Goal: Task Accomplishment & Management: Complete application form

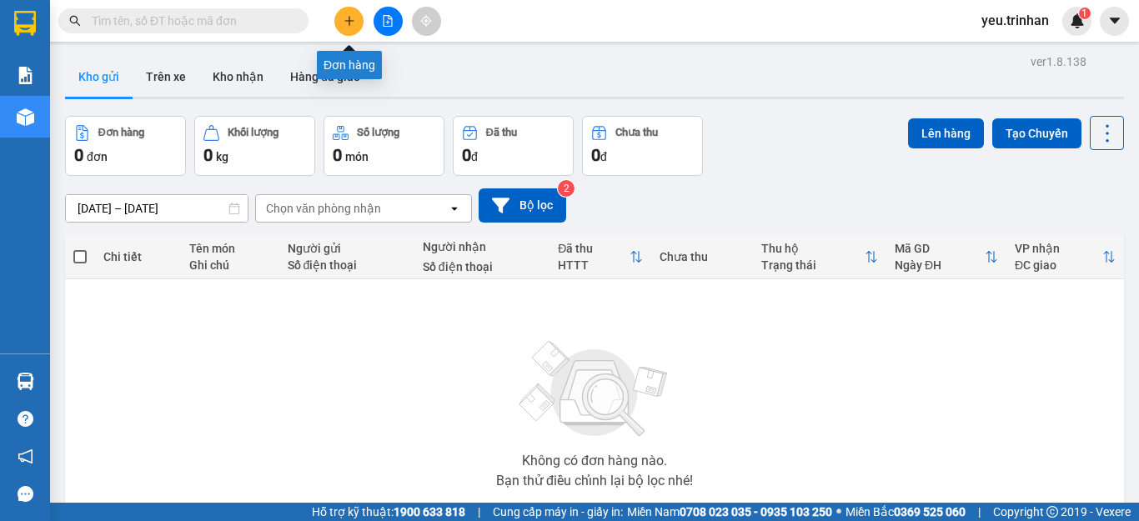
click at [351, 24] on icon "plus" at bounding box center [350, 21] width 12 height 12
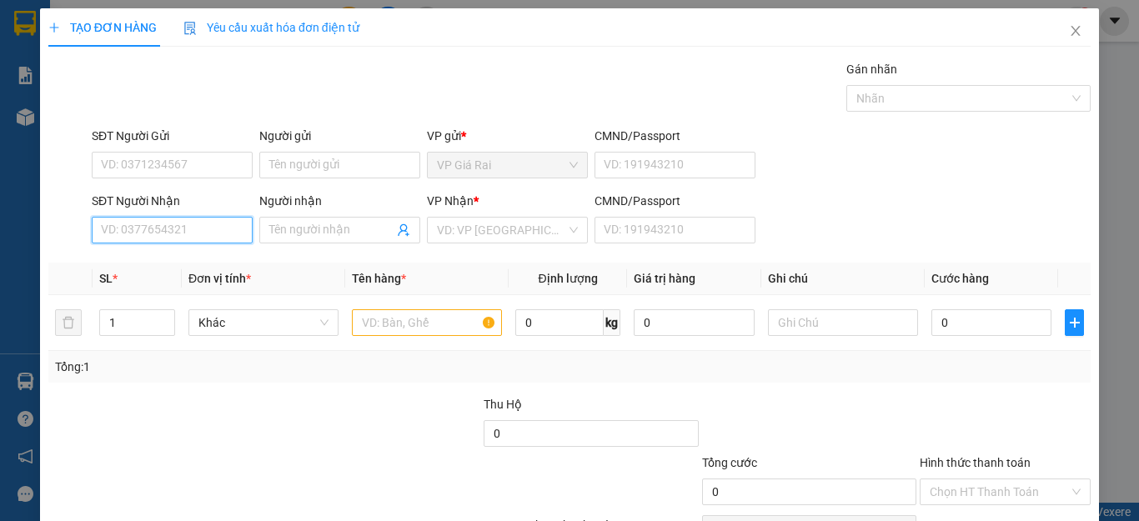
click at [184, 234] on input "SĐT Người Nhận" at bounding box center [172, 230] width 161 height 27
type input "0907180495"
click at [201, 260] on div "0907180495 - ngoc diep" at bounding box center [183, 263] width 164 height 18
type input "ngoc diep"
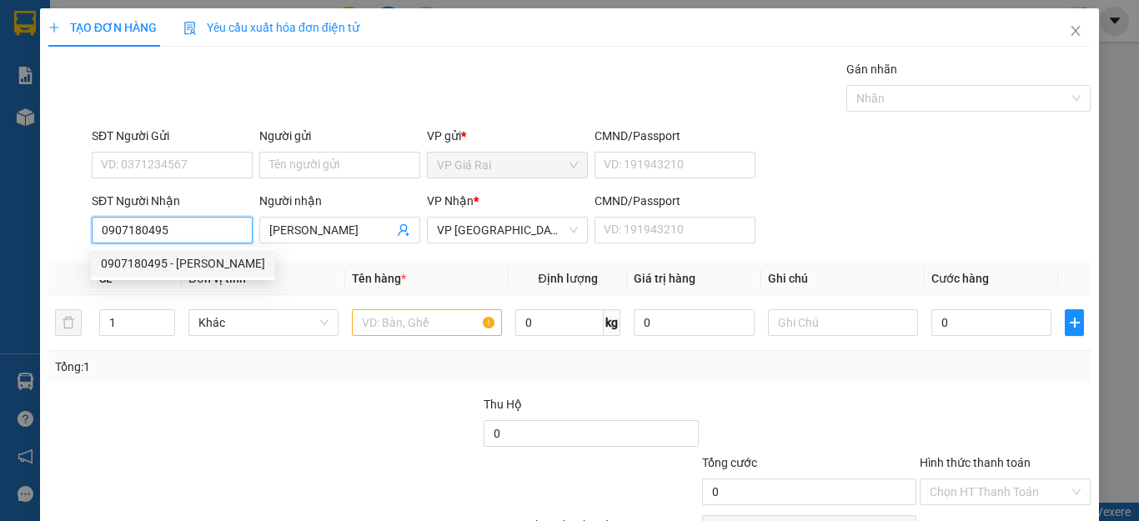
type input "60.000"
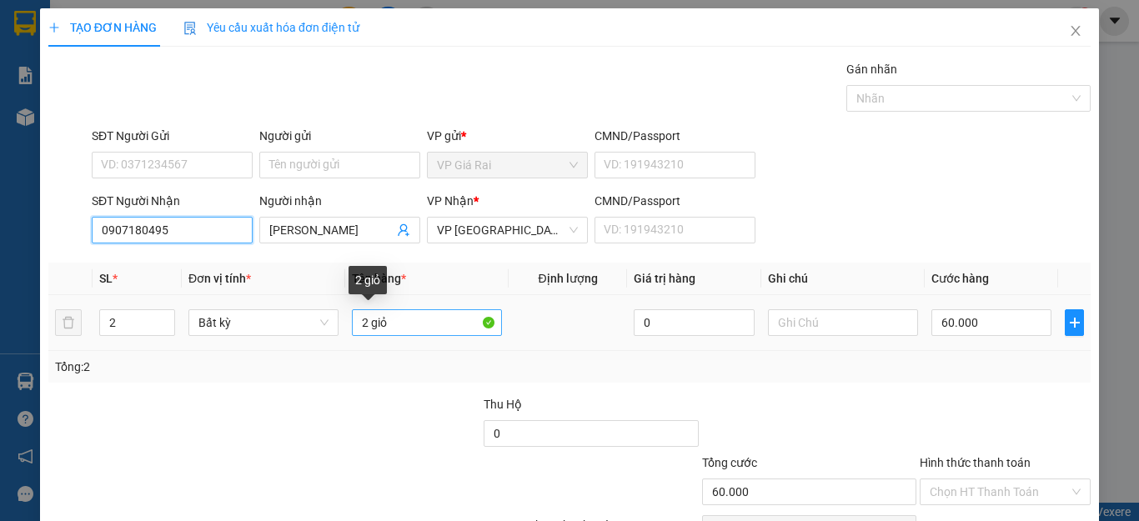
type input "0907180495"
click at [410, 330] on input "2 giỏ" at bounding box center [427, 322] width 150 height 27
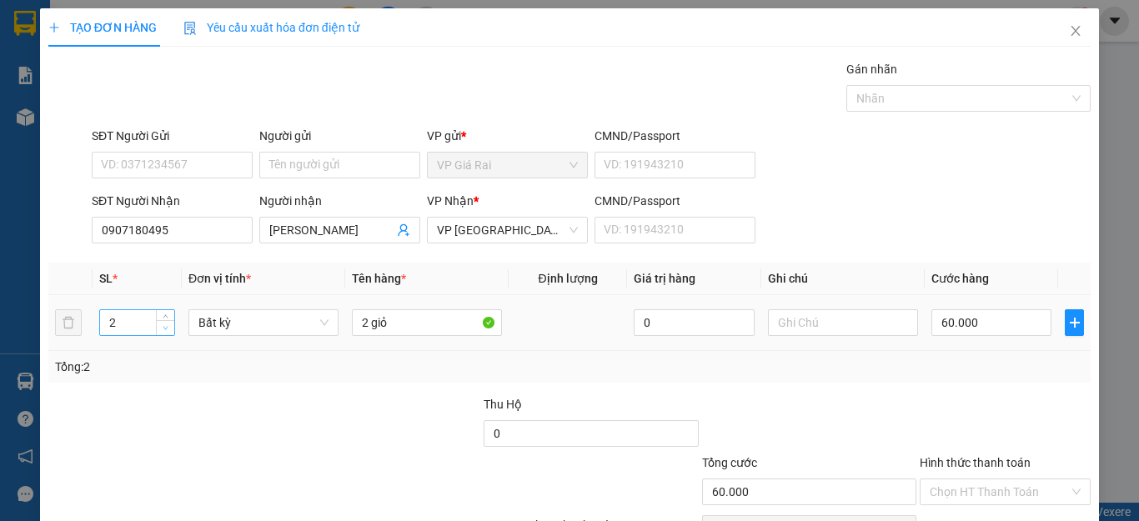
type input "1"
click at [165, 329] on icon "down" at bounding box center [166, 328] width 6 height 6
drag, startPoint x: 383, startPoint y: 337, endPoint x: 403, endPoint y: 331, distance: 20.9
click at [361, 329] on div "2 giỏ" at bounding box center [427, 322] width 150 height 33
type input "0"
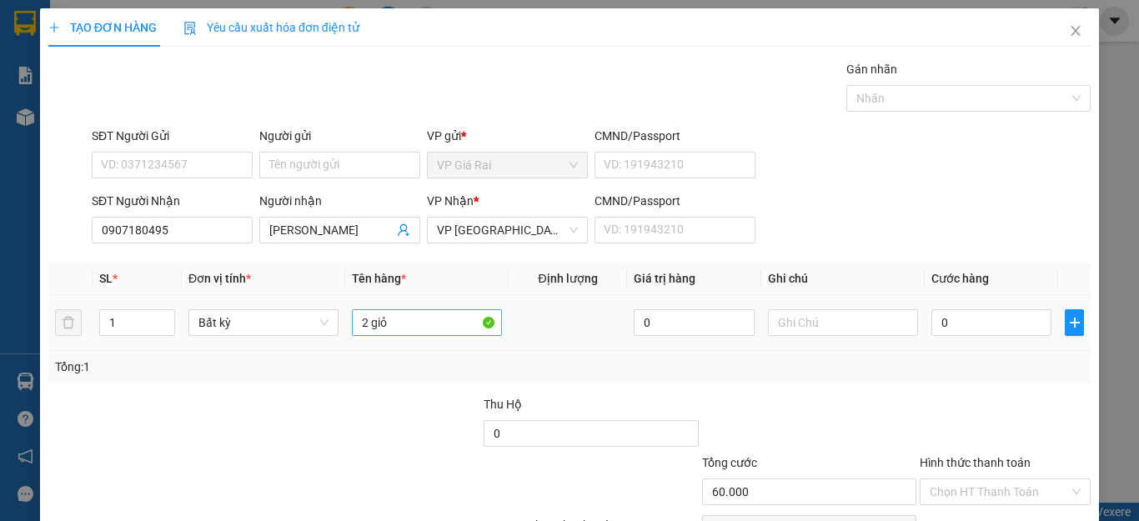
type input "0"
drag, startPoint x: 405, startPoint y: 324, endPoint x: 314, endPoint y: 324, distance: 90.9
click at [314, 324] on tr "1 Bất kỳ 2 giỏ 0 0" at bounding box center [569, 323] width 1043 height 56
type input "1th"
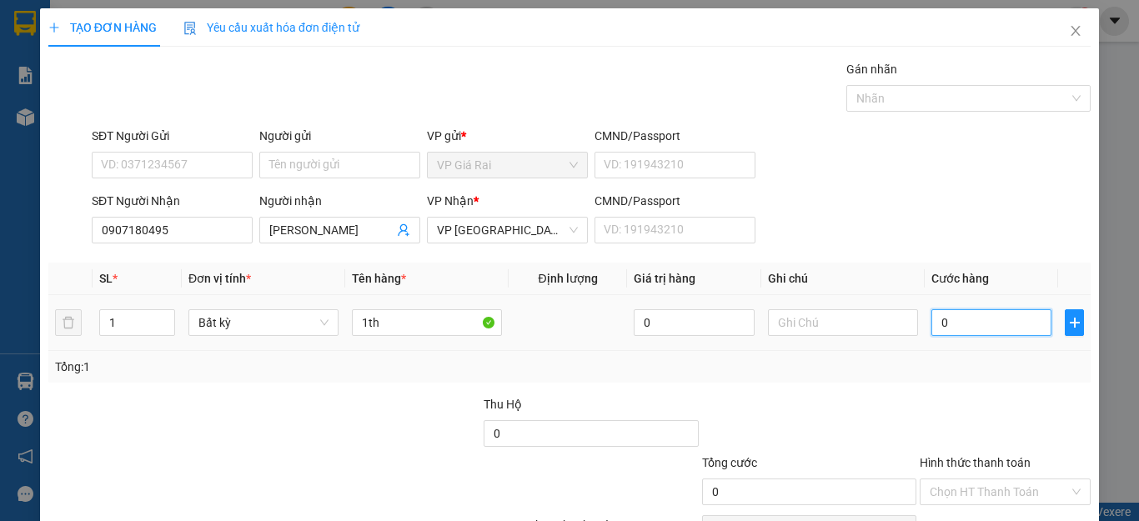
click at [932, 323] on input "0" at bounding box center [992, 322] width 120 height 27
type input "4"
type input "40"
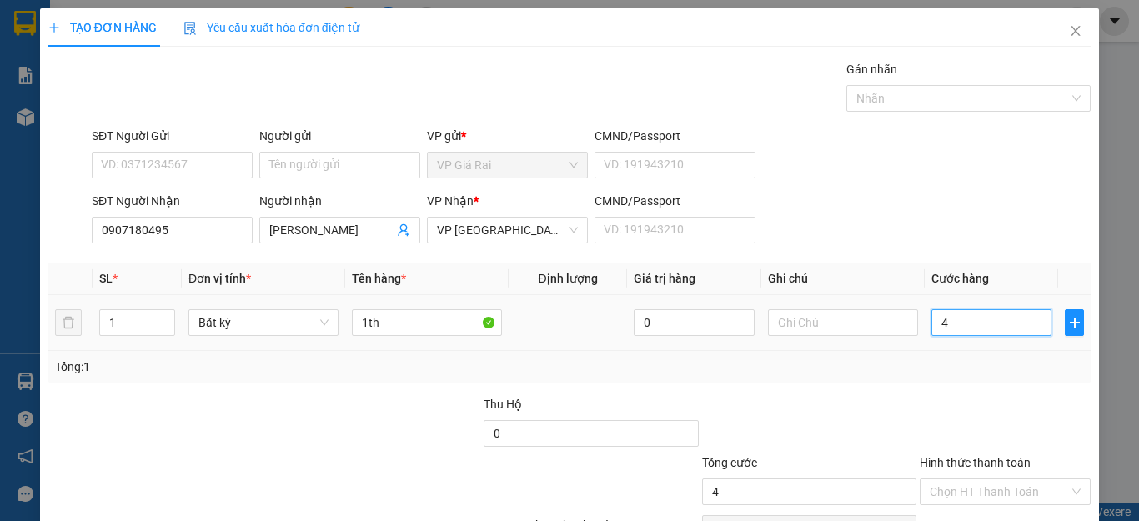
type input "40"
type input "400"
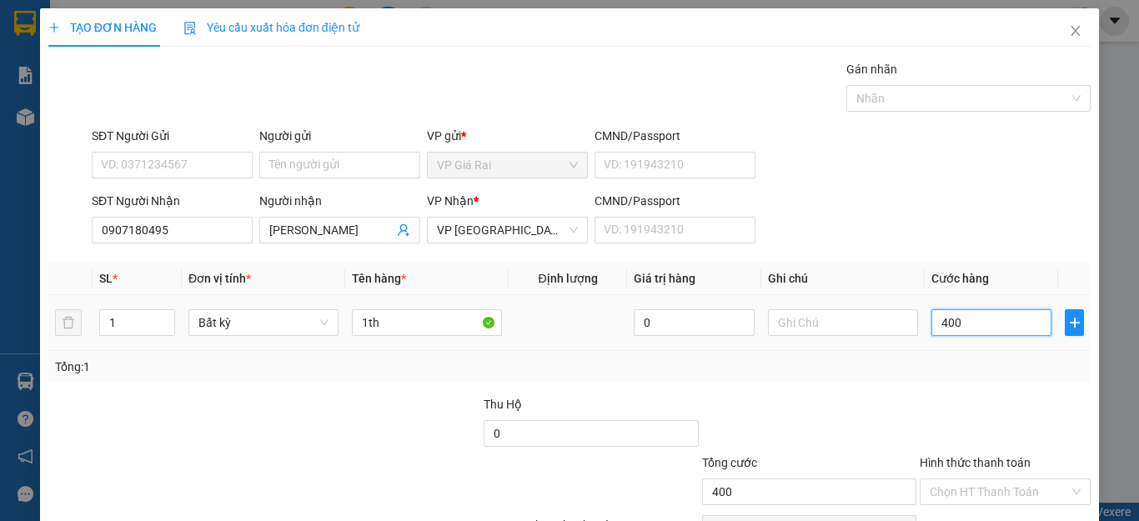
type input "4.000"
type input "40.000"
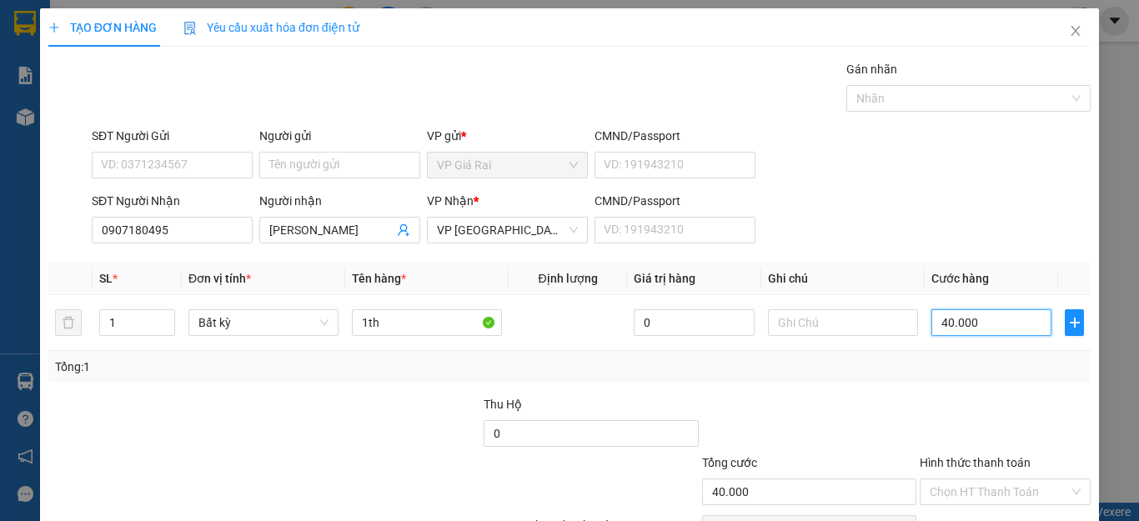
scroll to position [96, 0]
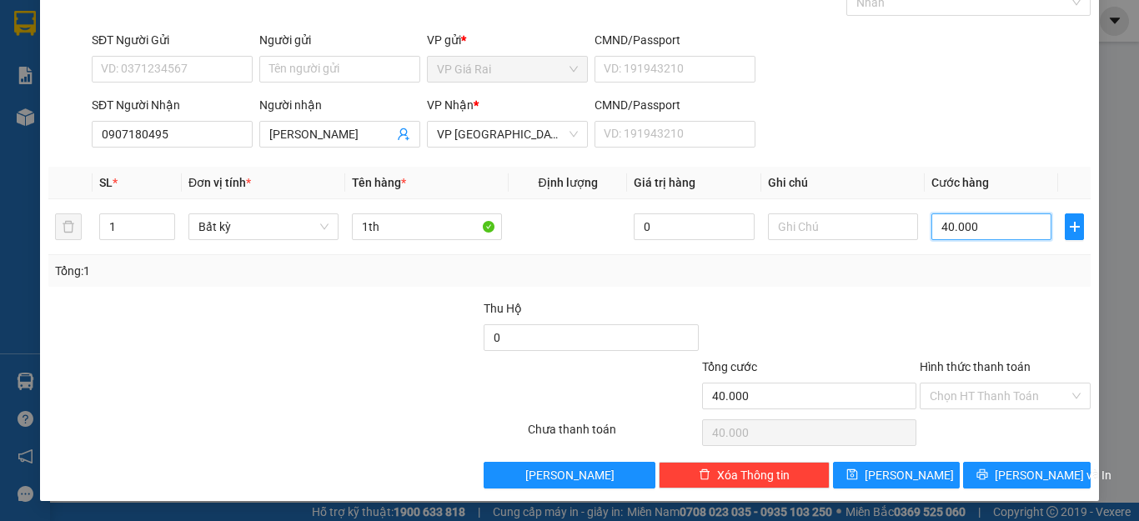
type input "40.000"
click at [908, 104] on div "SĐT Người Nhận 0907180495 Người nhận ngoc diep VP Nhận * VP Sài Gòn CMND/Passpo…" at bounding box center [591, 125] width 1006 height 58
click at [914, 475] on button "[PERSON_NAME]" at bounding box center [897, 475] width 128 height 27
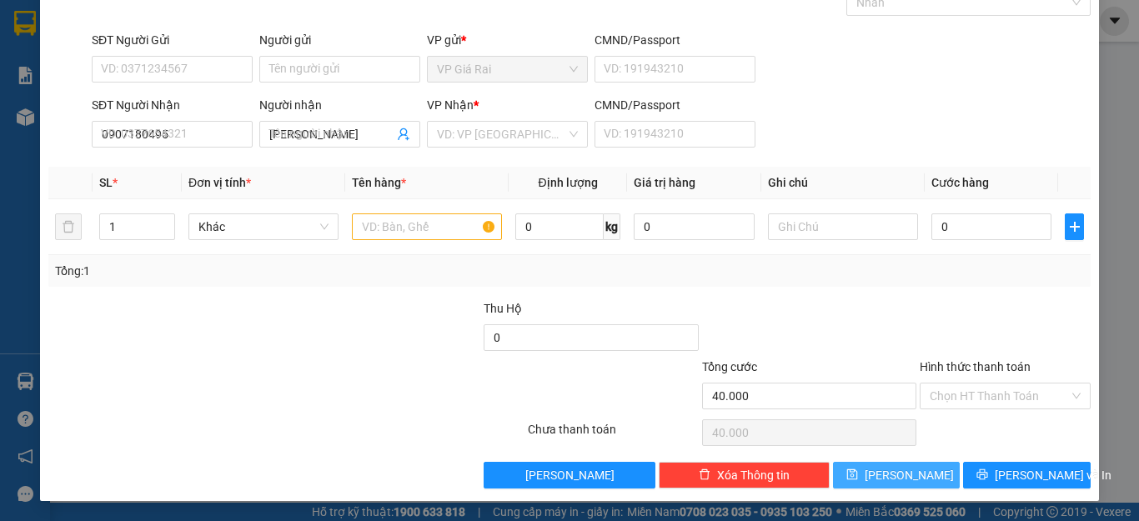
type input "0"
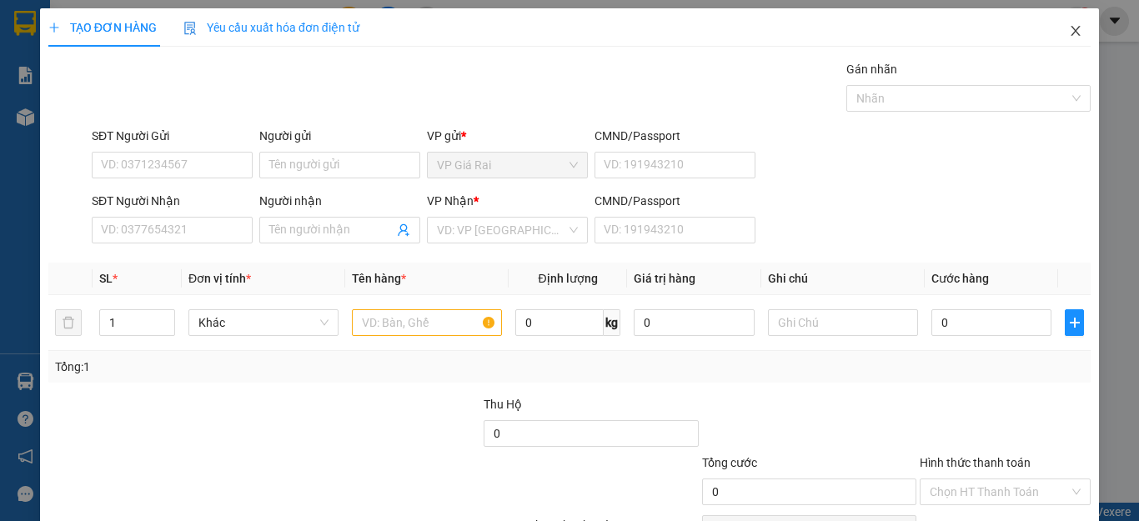
click at [1069, 28] on icon "close" at bounding box center [1075, 30] width 13 height 13
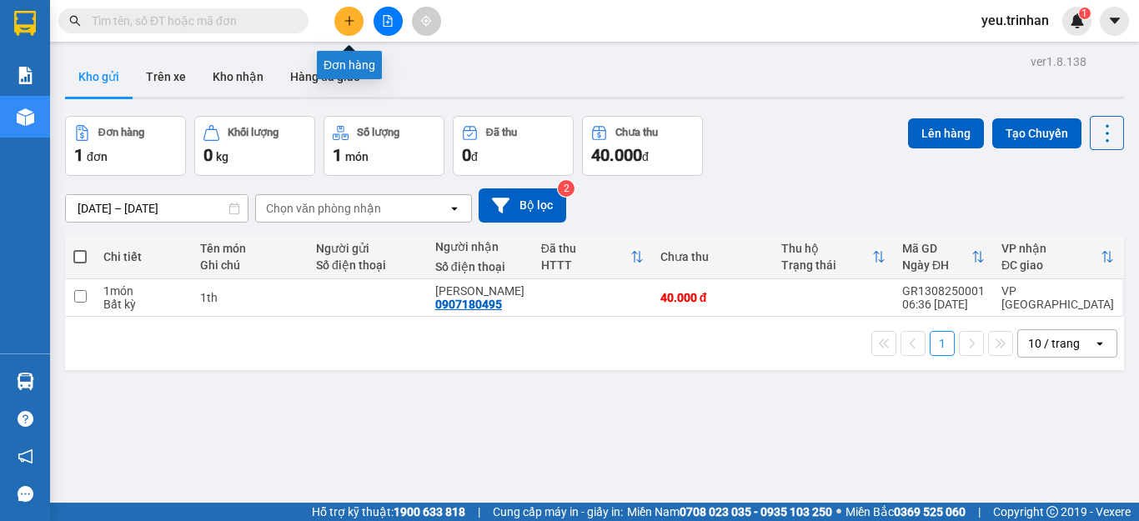
click at [353, 18] on icon "plus" at bounding box center [350, 21] width 12 height 12
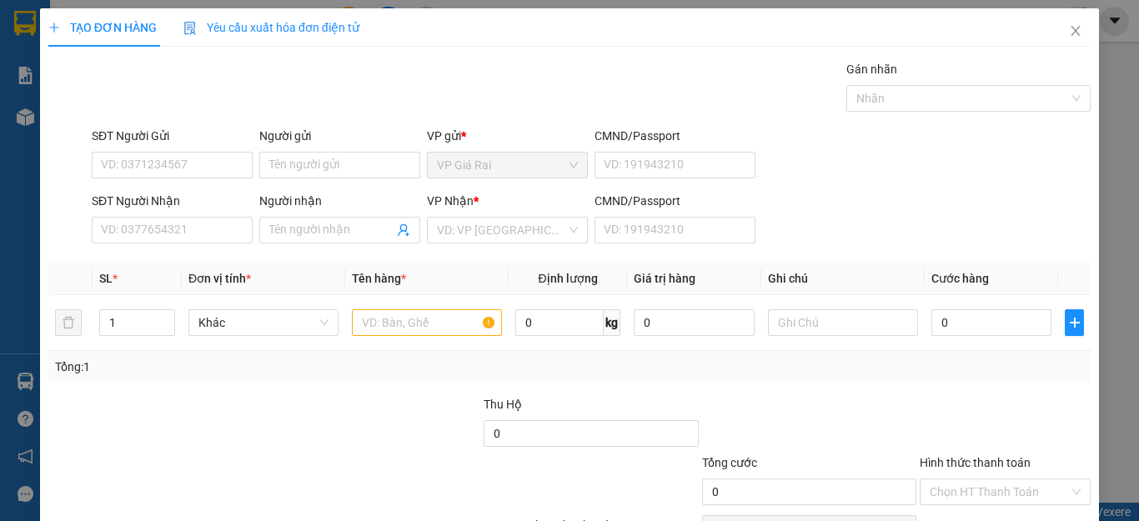
click at [142, 244] on div "SĐT Người Nhận VD: 0377654321" at bounding box center [172, 221] width 161 height 58
click at [153, 228] on input "SĐT Người Nhận" at bounding box center [172, 230] width 161 height 27
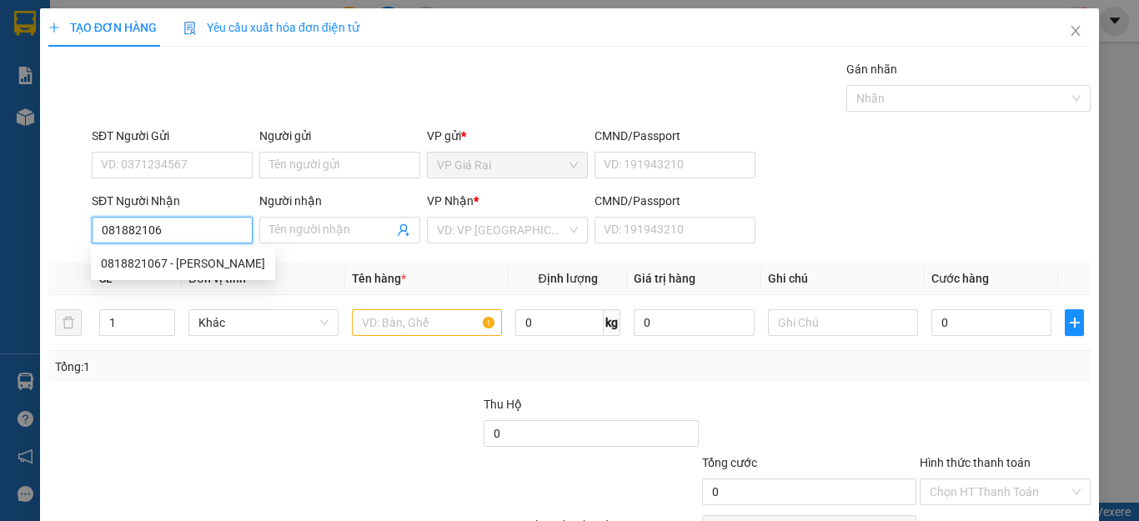
type input "0818821067"
click at [187, 267] on div "0818821067 - vu phong" at bounding box center [183, 263] width 164 height 18
type input "vu phong"
type input "40.000"
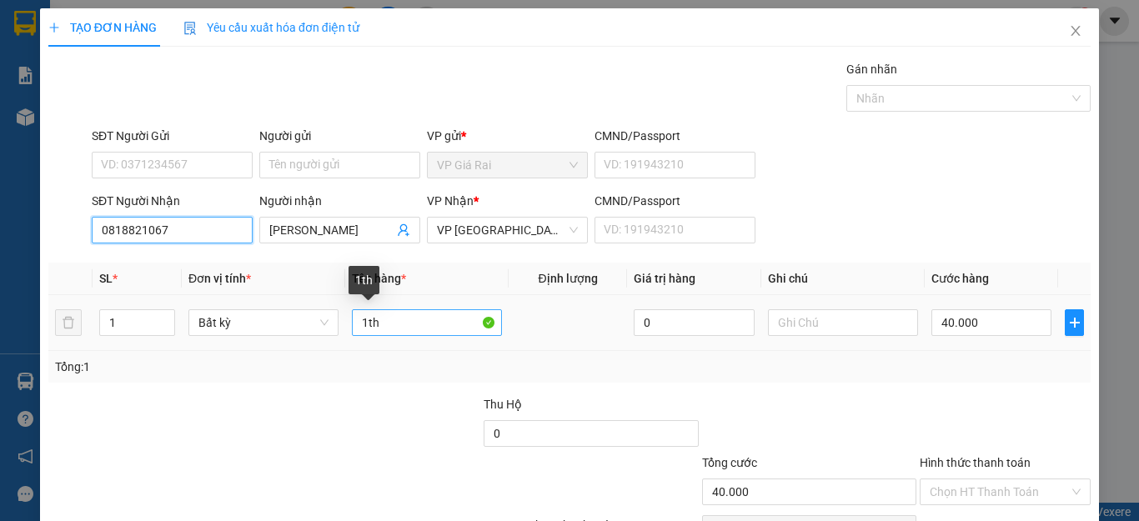
type input "0818821067"
click at [397, 322] on input "1th" at bounding box center [427, 322] width 150 height 27
drag, startPoint x: 397, startPoint y: 322, endPoint x: 265, endPoint y: 322, distance: 131.8
click at [265, 322] on tr "1 Bất kỳ 1th 0 40.000" at bounding box center [569, 323] width 1043 height 56
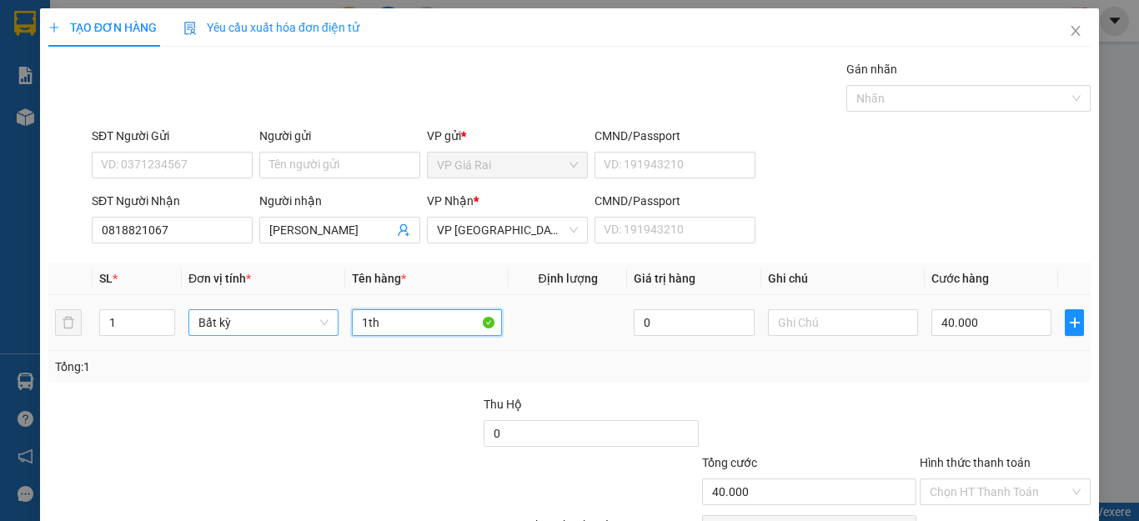
type input "2"
type input "1 [PERSON_NAME]"
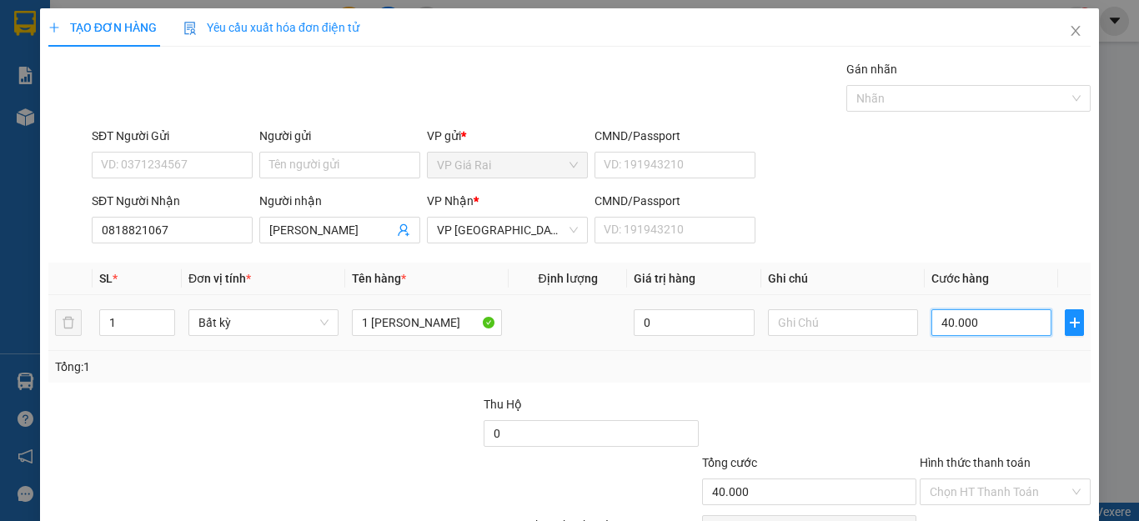
click at [1023, 309] on input "40.000" at bounding box center [992, 322] width 120 height 27
type input "6"
type input "60"
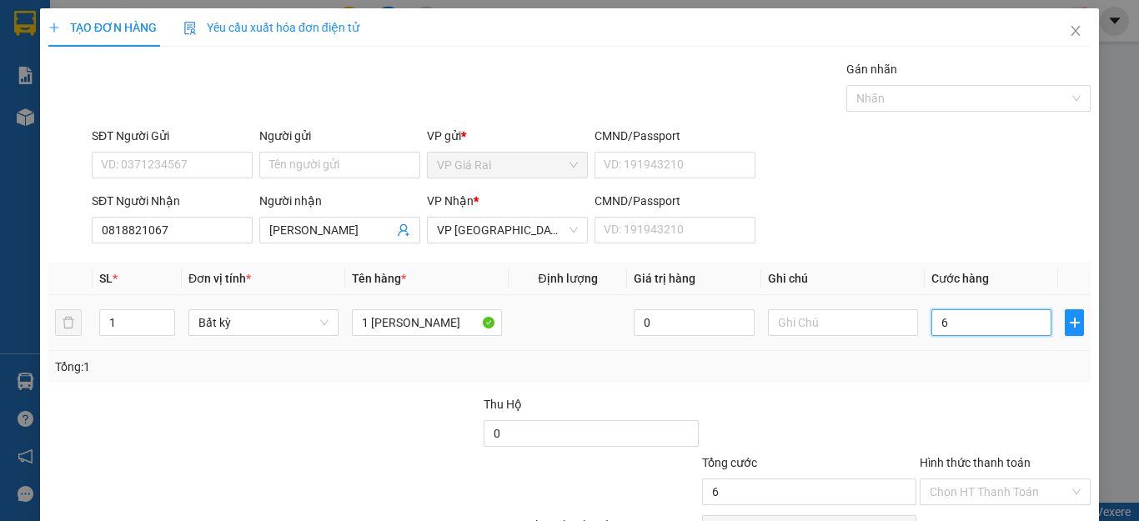
type input "60"
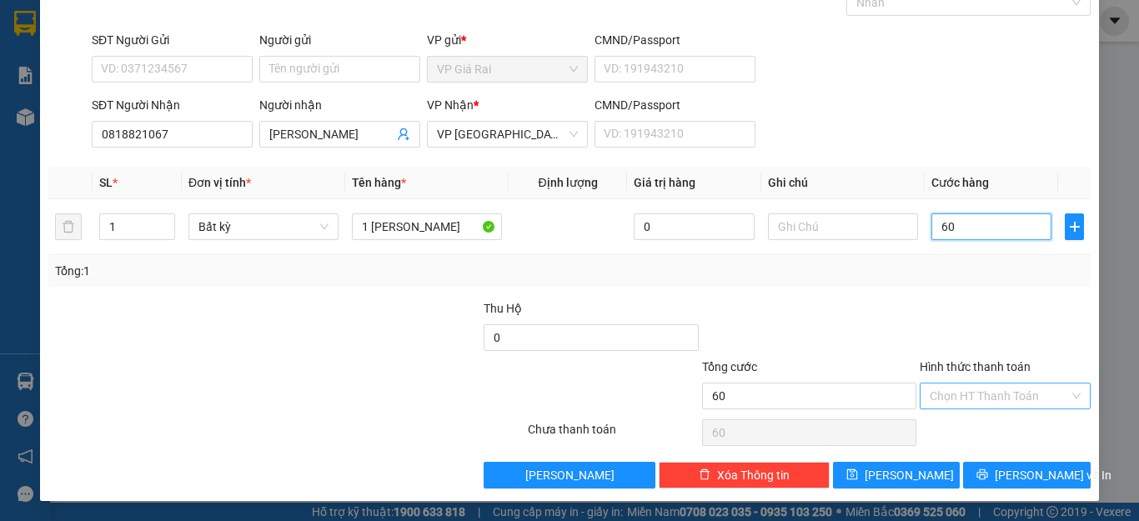
type input "60"
type input "60.000"
drag, startPoint x: 987, startPoint y: 390, endPoint x: 968, endPoint y: 410, distance: 27.7
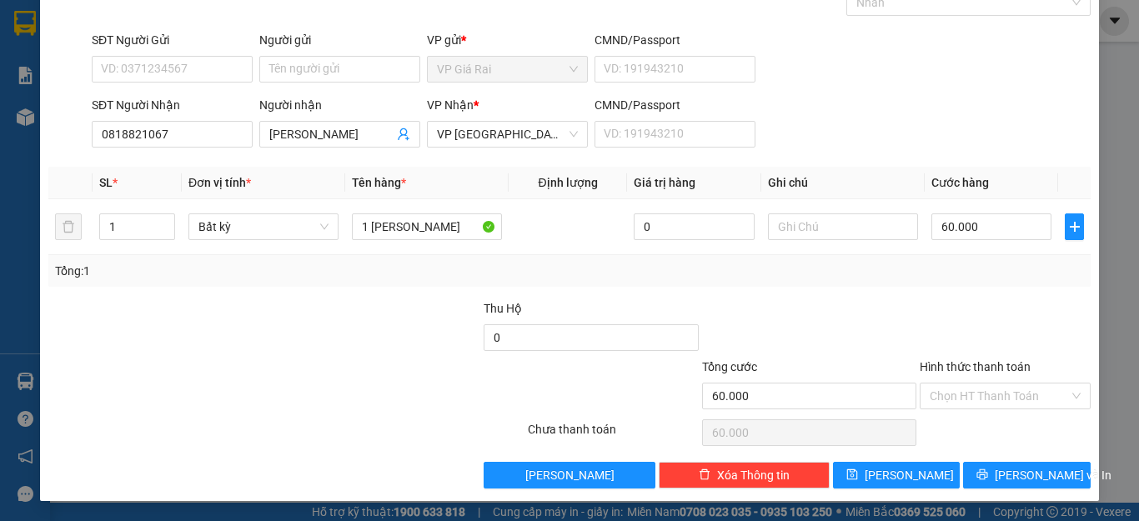
click at [979, 395] on input "Hình thức thanh toán" at bounding box center [999, 396] width 139 height 25
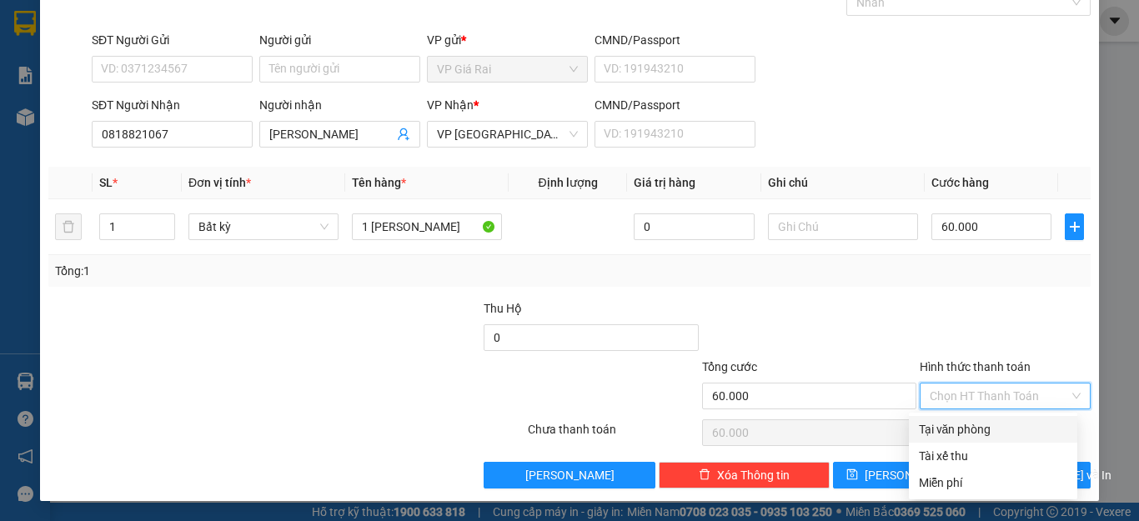
click at [939, 432] on div "Tại văn phòng" at bounding box center [993, 429] width 148 height 18
type input "0"
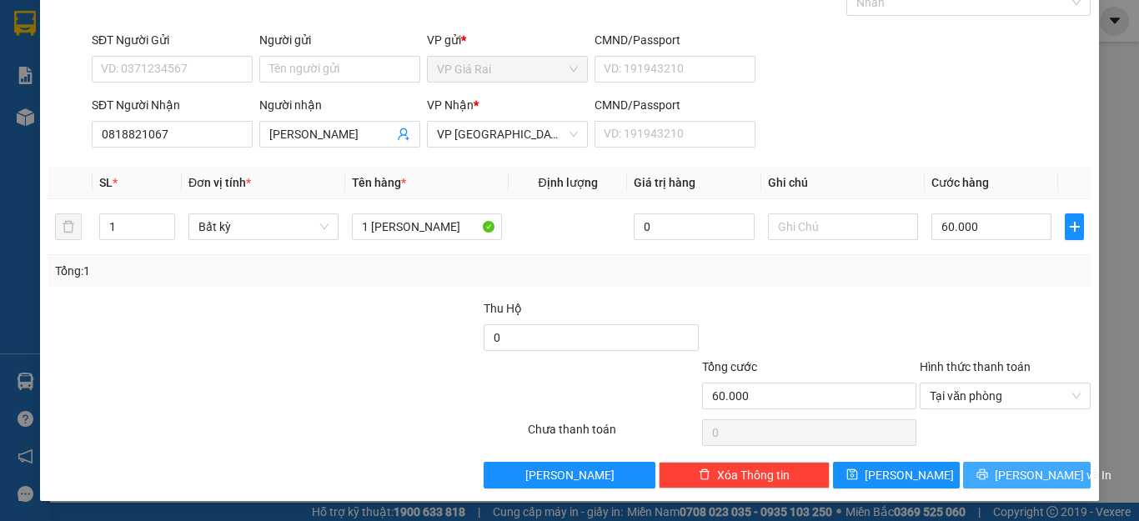
click at [1020, 472] on span "[PERSON_NAME] và In" at bounding box center [1053, 475] width 117 height 18
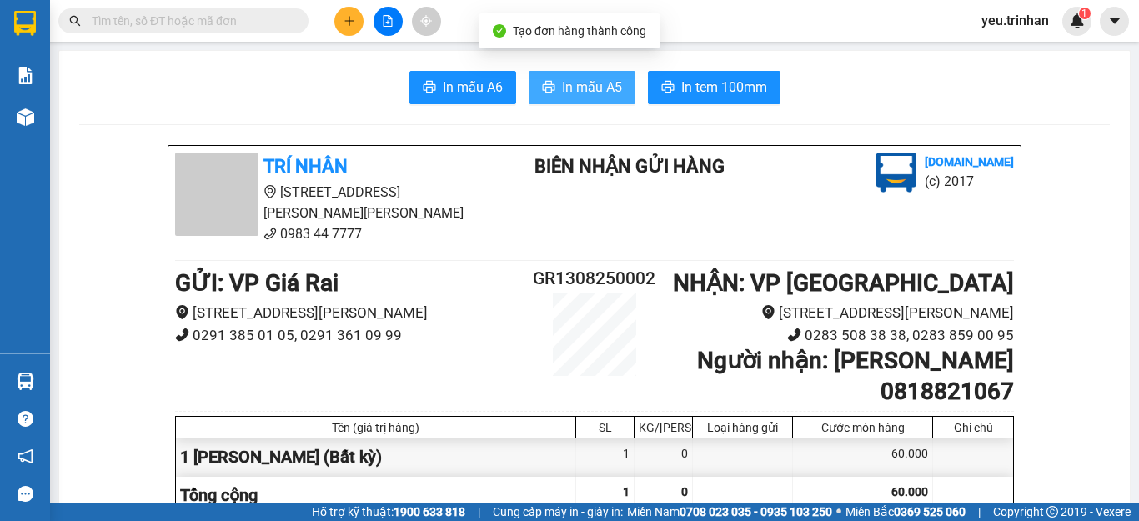
click at [553, 84] on button "In mẫu A5" at bounding box center [582, 87] width 107 height 33
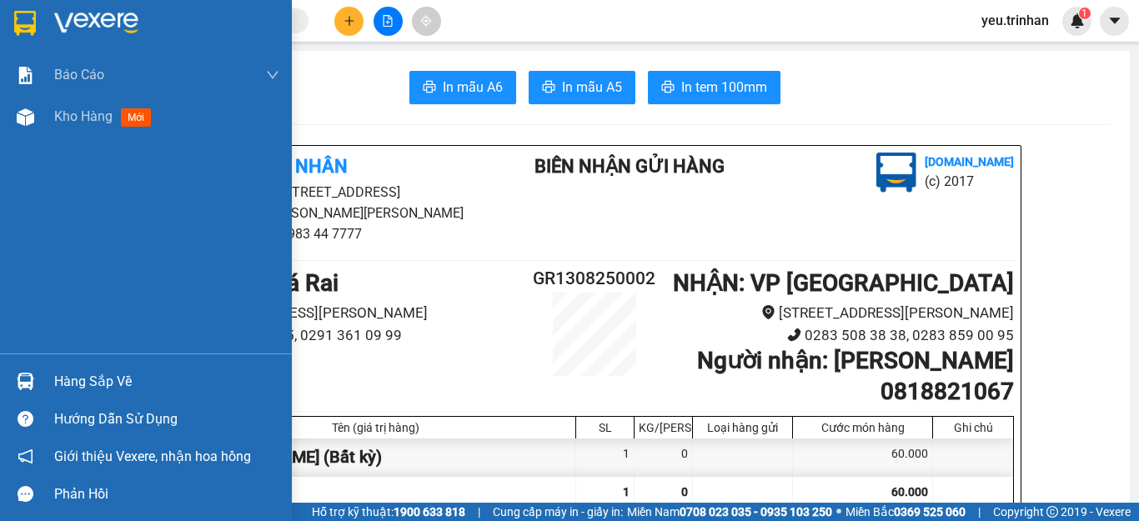
click at [22, 18] on img at bounding box center [25, 23] width 22 height 25
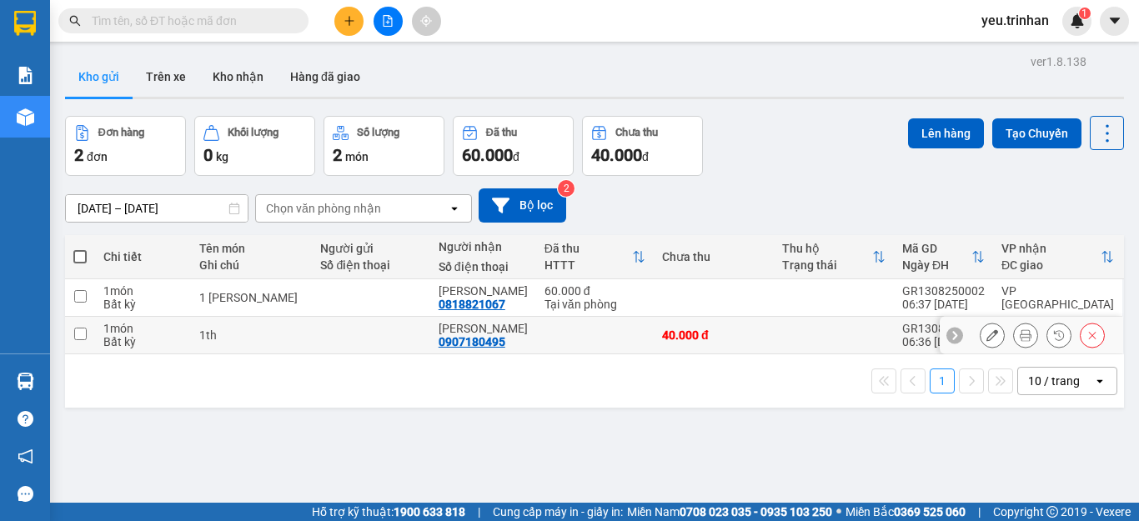
click at [1020, 339] on icon at bounding box center [1026, 335] width 12 height 12
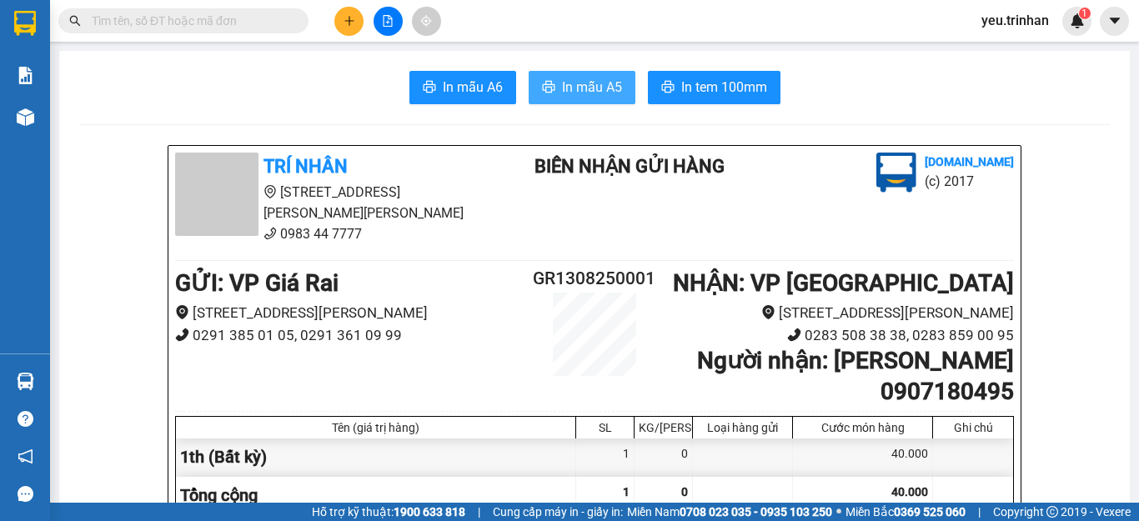
click at [578, 97] on span "In mẫu A5" at bounding box center [592, 87] width 60 height 21
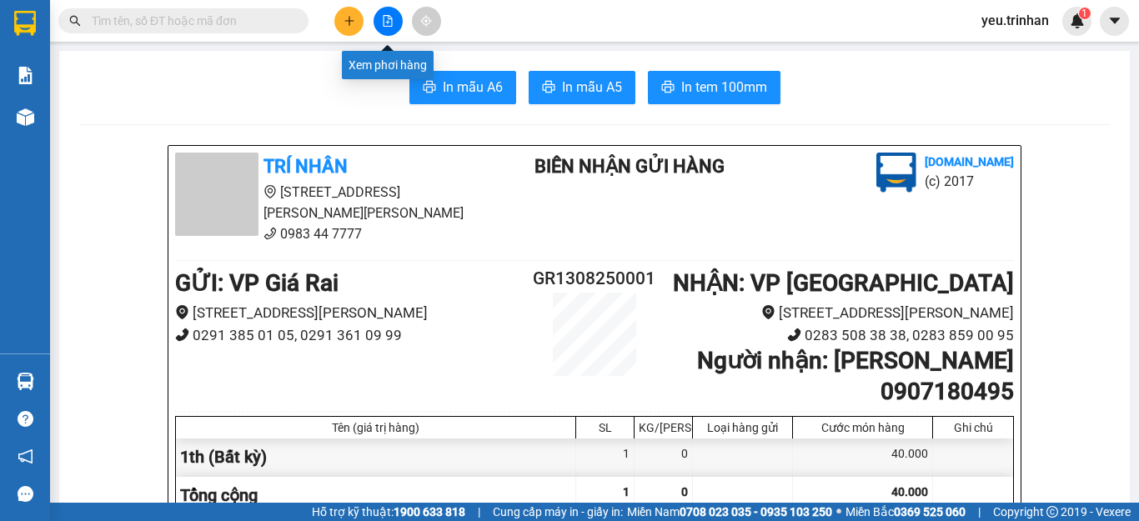
click at [382, 9] on button at bounding box center [388, 21] width 29 height 29
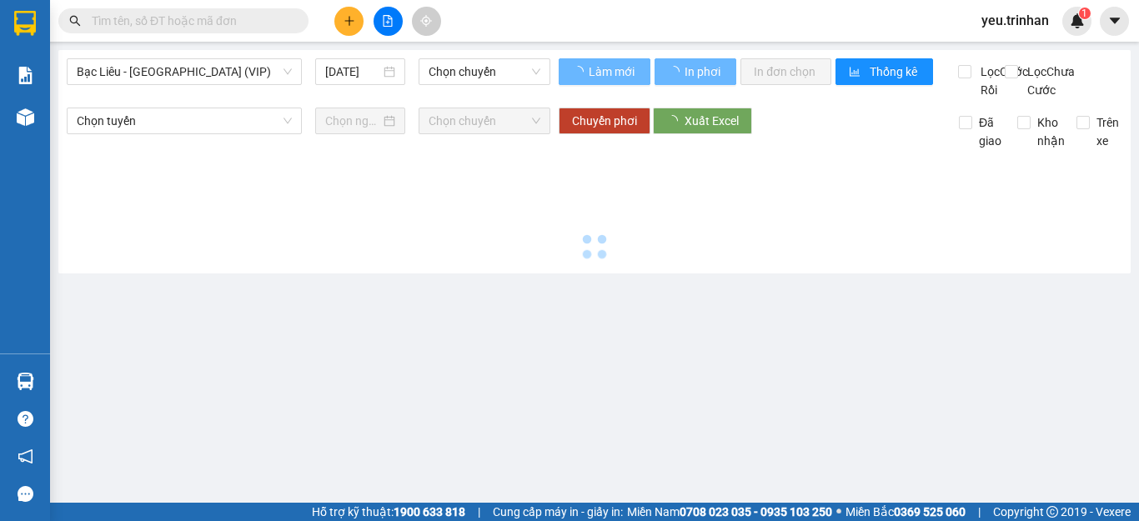
type input "[DATE]"
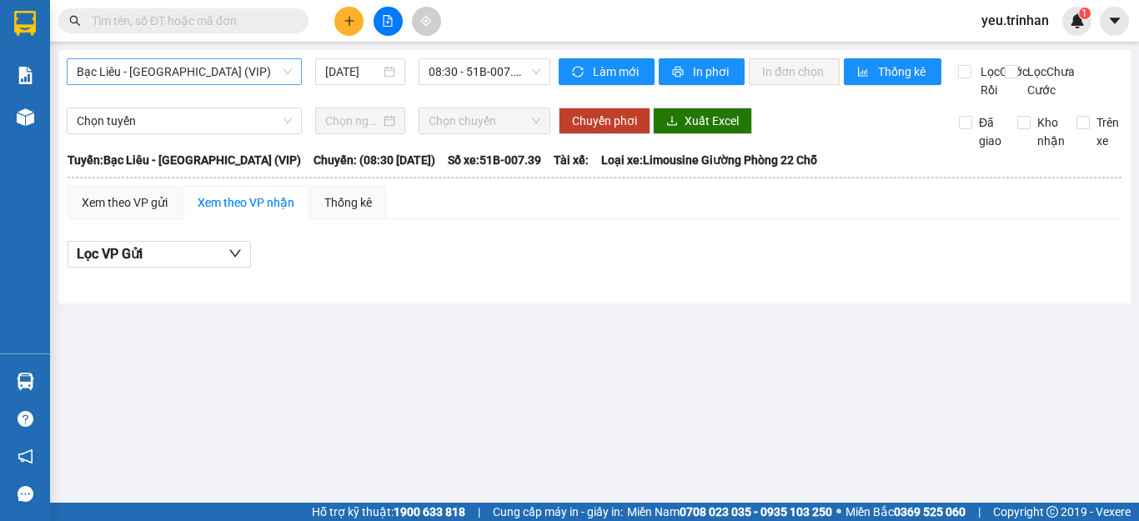
click at [123, 74] on span "Bạc Liêu - Sài Gòn (VIP)" at bounding box center [184, 71] width 215 height 25
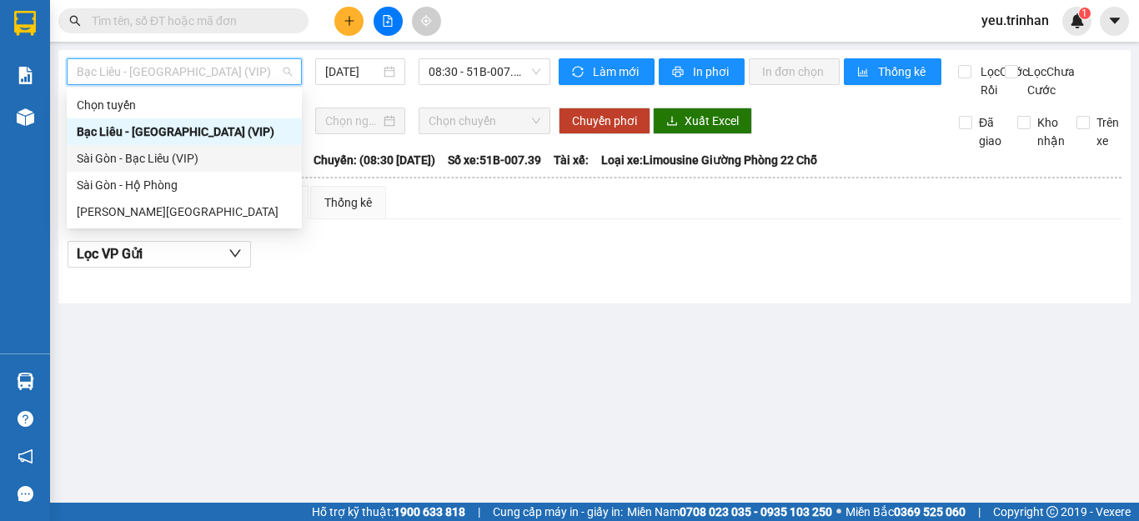
click at [152, 166] on div "Sài Gòn - Bạc Liêu (VIP)" at bounding box center [184, 158] width 215 height 18
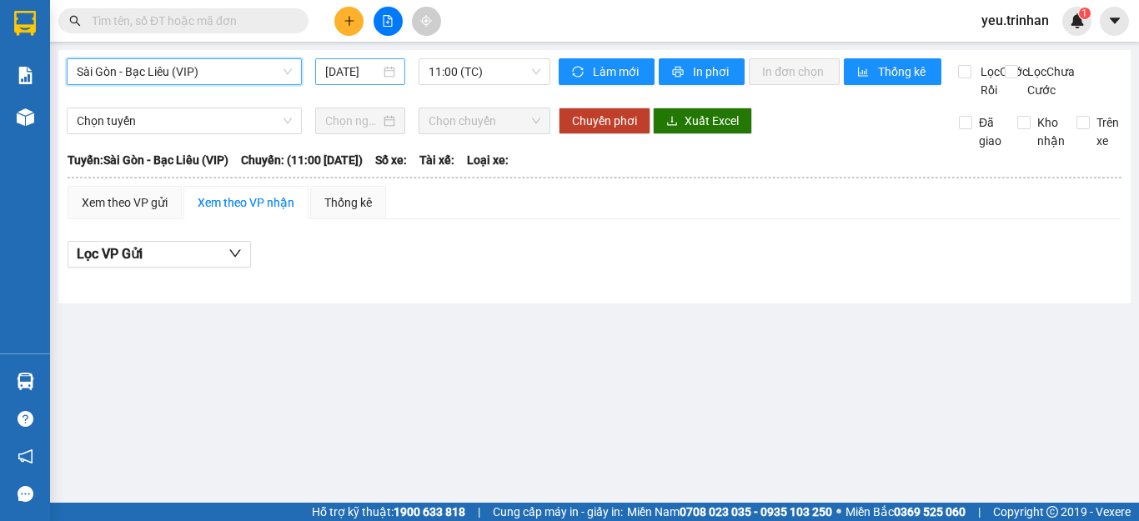
click at [355, 71] on input "[DATE]" at bounding box center [352, 72] width 55 height 18
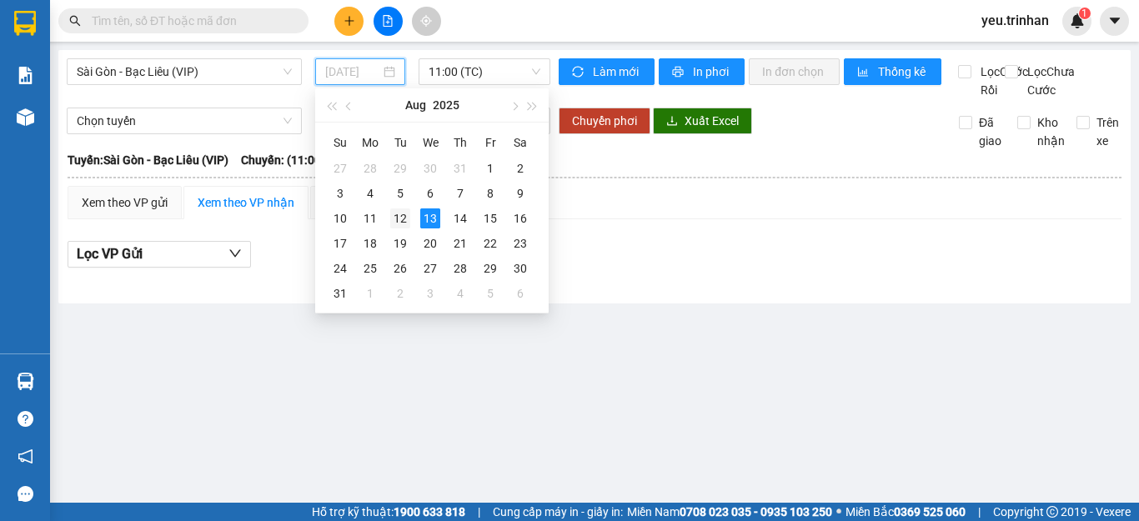
click at [404, 216] on div "12" at bounding box center [400, 219] width 20 height 20
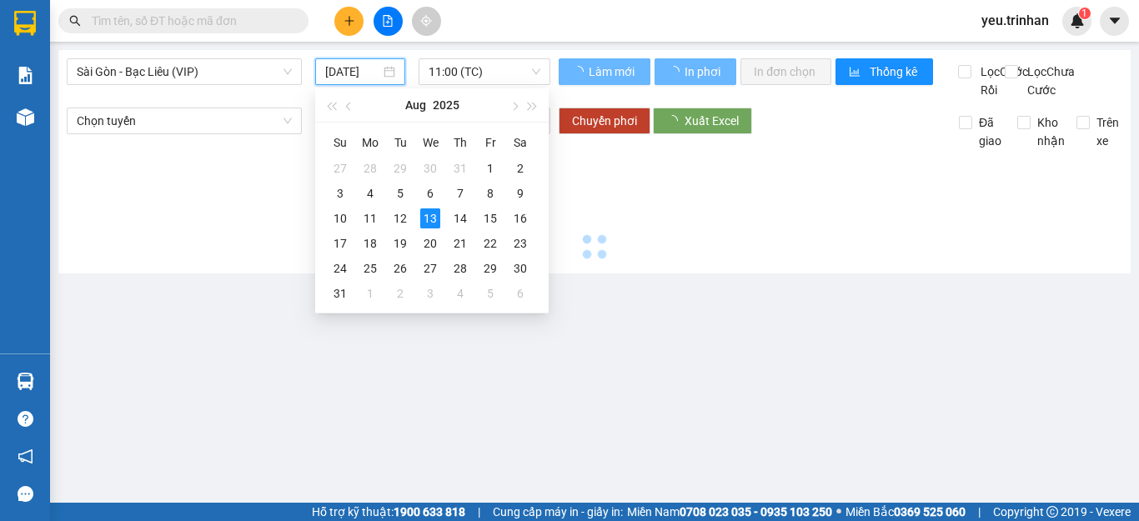
type input "12/08/2025"
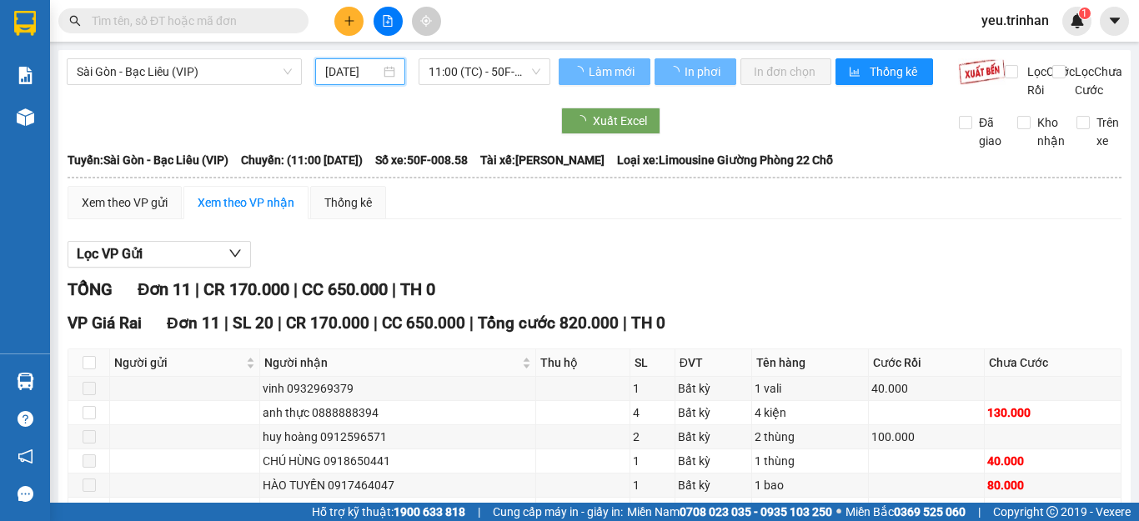
click at [449, 71] on span "11:00 (TC) - 50F-008.58" at bounding box center [485, 71] width 112 height 25
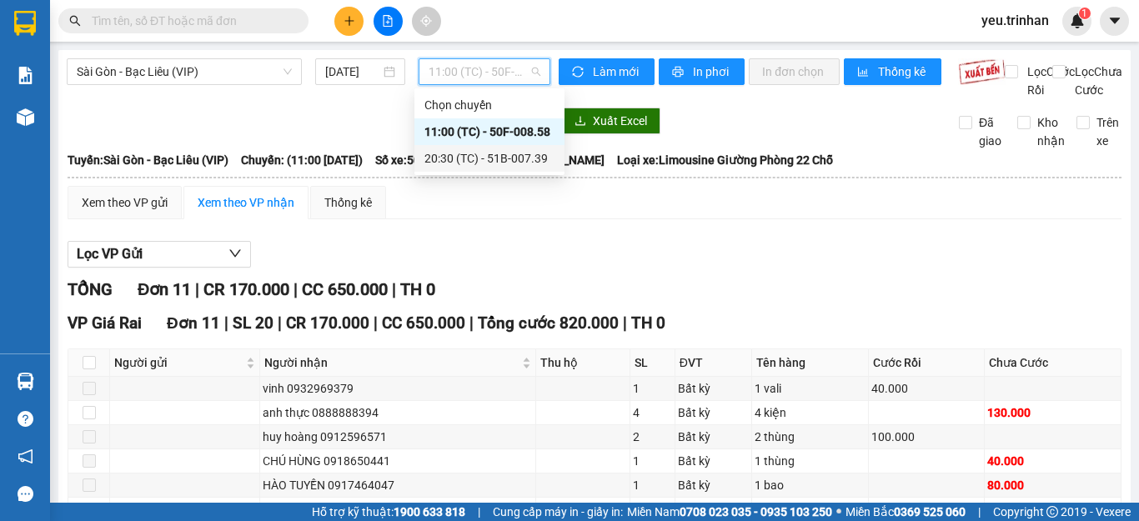
click at [435, 155] on div "20:30 (TC) - 51B-007.39" at bounding box center [490, 158] width 130 height 18
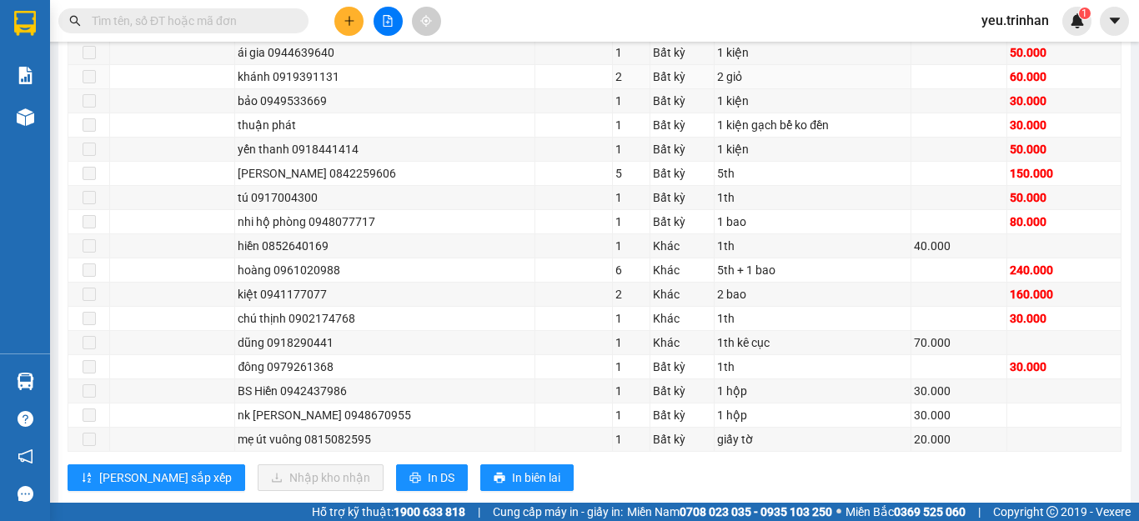
scroll to position [1972, 0]
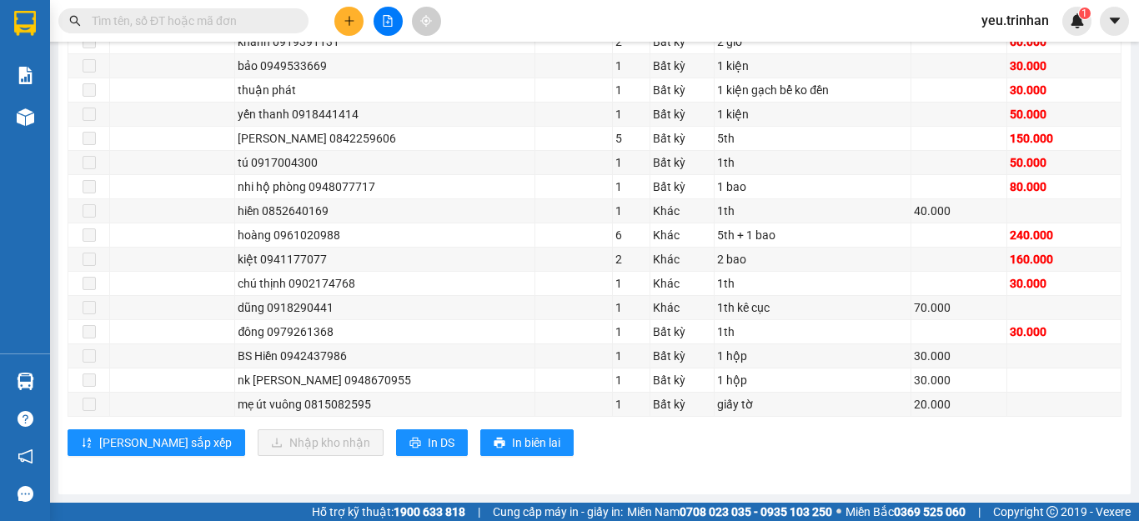
click at [370, 456] on div "VP Giá Rai Đơn 19 | SL 30 | CR 210.000 | CC 990.000 | Tổng cước 1.200.000 | TH …" at bounding box center [595, 180] width 1054 height 577
click at [396, 452] on button "In DS" at bounding box center [432, 443] width 72 height 27
click at [396, 442] on button "In DS" at bounding box center [432, 443] width 72 height 27
click at [340, 19] on button at bounding box center [348, 21] width 29 height 29
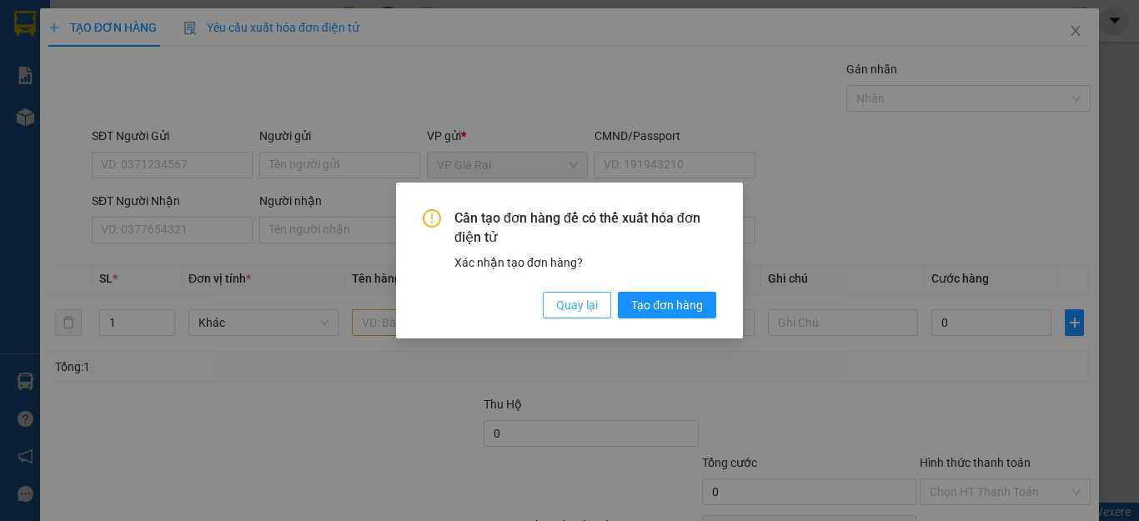
click at [566, 309] on span "Quay lại" at bounding box center [577, 305] width 42 height 18
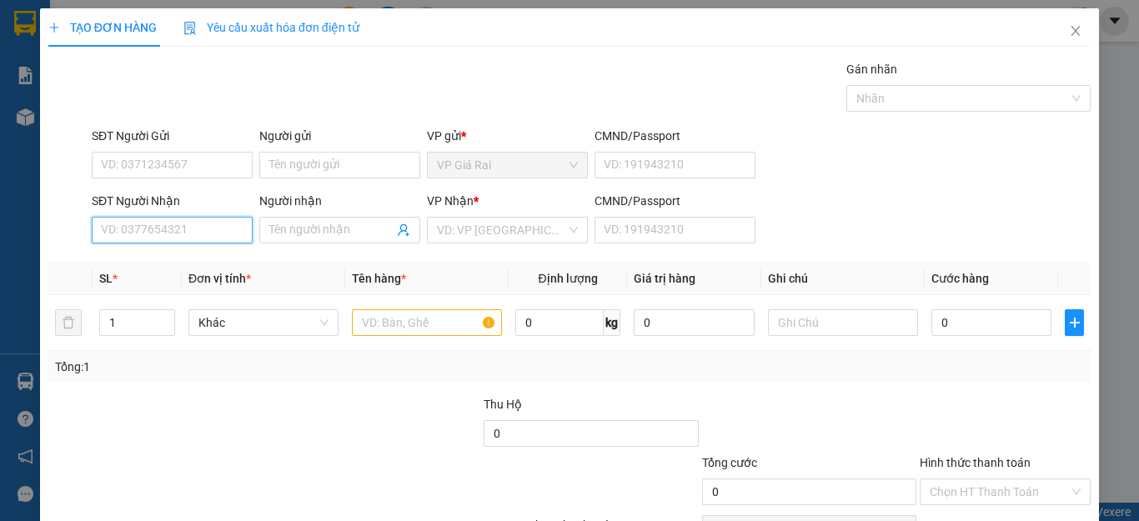
click at [152, 229] on input "SĐT Người Nhận" at bounding box center [172, 230] width 161 height 27
type input "0"
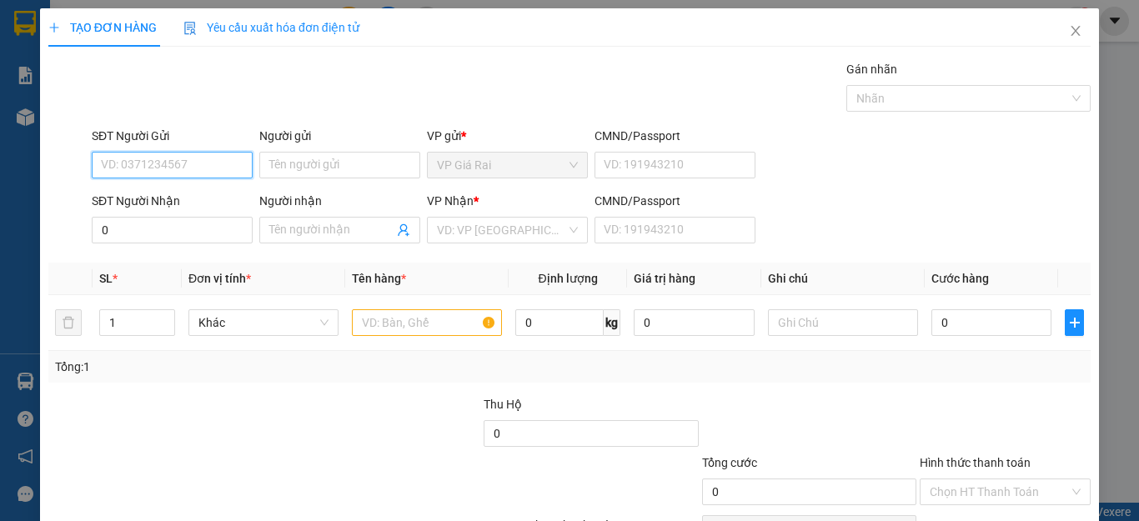
click at [180, 163] on input "SĐT Người Gửi" at bounding box center [172, 165] width 161 height 27
type input "0942863525"
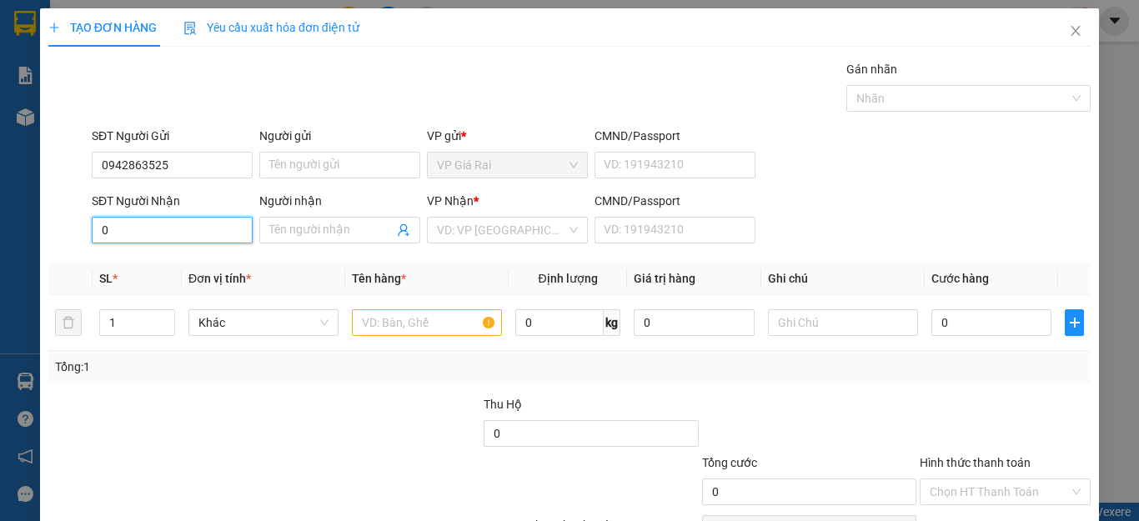
click at [192, 233] on input "0" at bounding box center [172, 230] width 161 height 27
type input "0918020886"
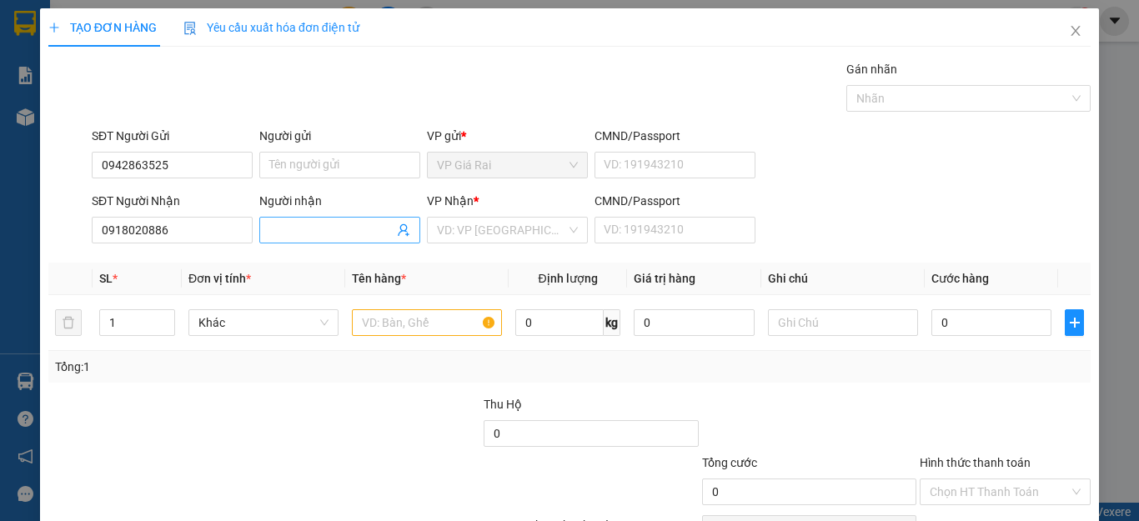
click at [332, 230] on input "Người nhận" at bounding box center [331, 230] width 124 height 18
type input "vĩnh long"
drag, startPoint x: 500, startPoint y: 230, endPoint x: 501, endPoint y: 243, distance: 12.5
click at [501, 232] on input "search" at bounding box center [501, 230] width 129 height 25
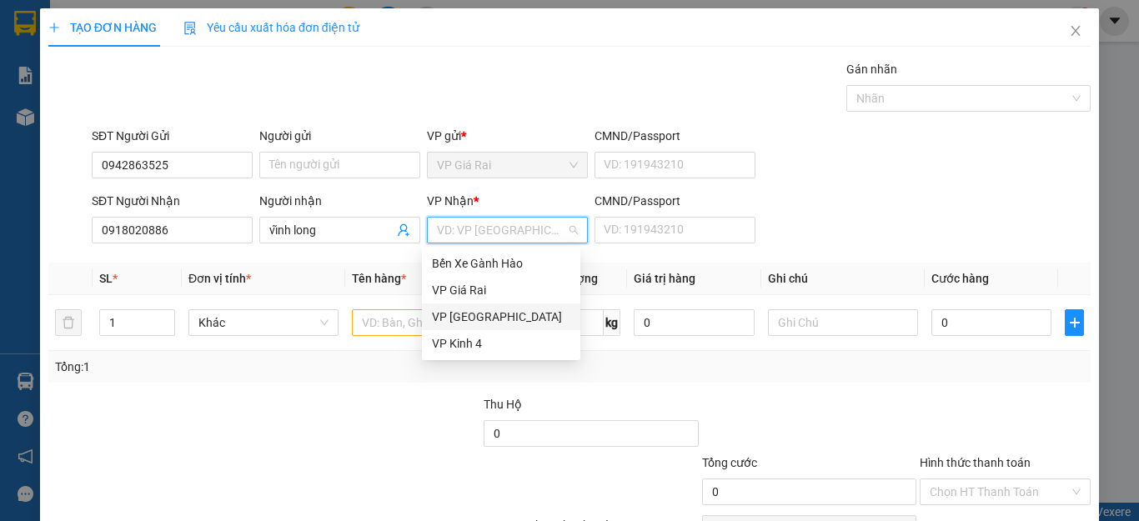
click at [449, 324] on div "VP [GEOGRAPHIC_DATA]" at bounding box center [501, 317] width 138 height 18
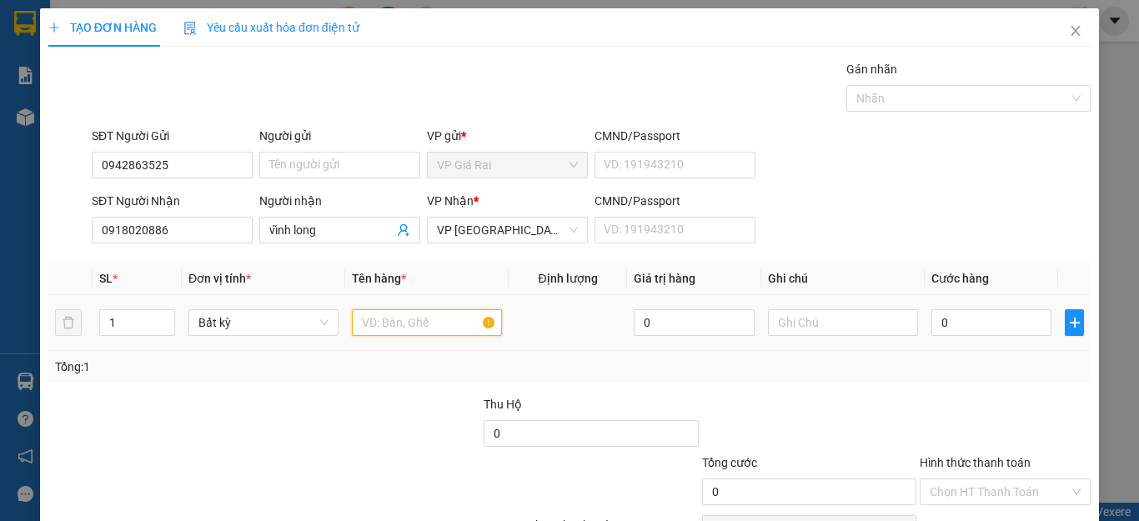
click at [370, 323] on input "text" at bounding box center [427, 322] width 150 height 27
type input "1th"
click at [989, 320] on input "0" at bounding box center [992, 322] width 120 height 27
type input "4"
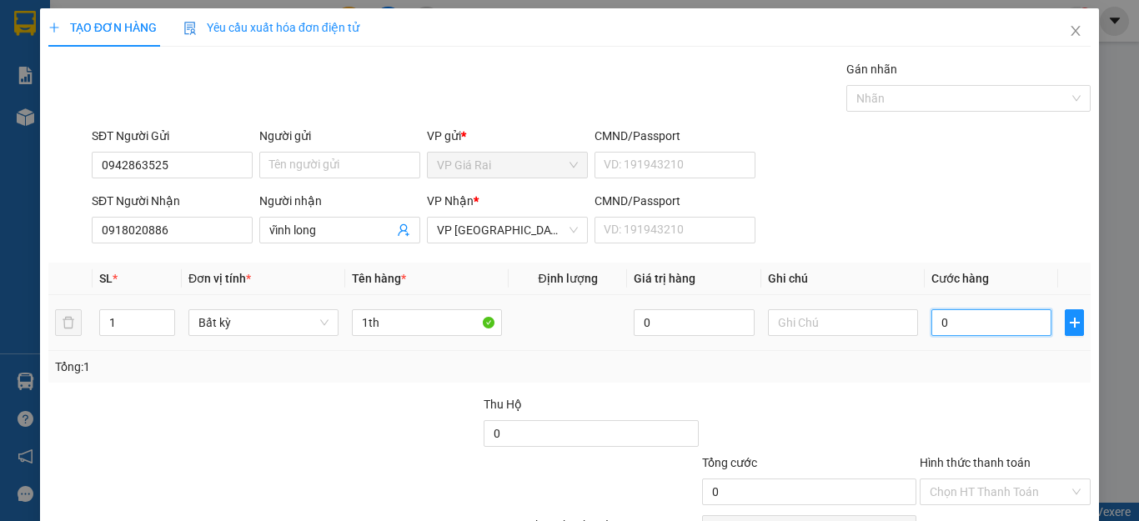
type input "4"
type input "40"
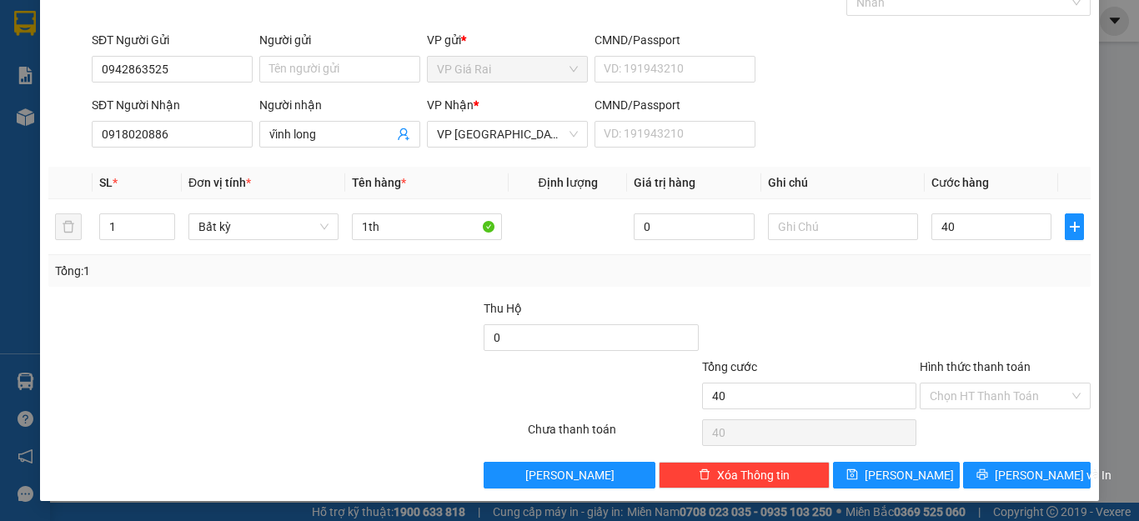
type input "40.000"
click at [976, 353] on div at bounding box center [1005, 328] width 174 height 58
click at [1002, 477] on span "[PERSON_NAME] và In" at bounding box center [1053, 475] width 117 height 18
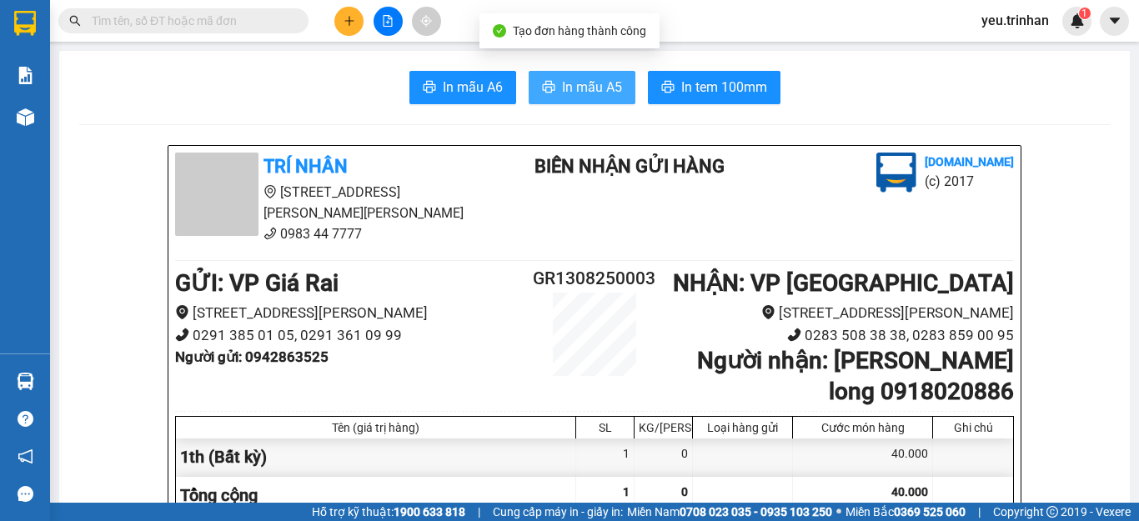
click at [595, 87] on span "In mẫu A5" at bounding box center [592, 87] width 60 height 21
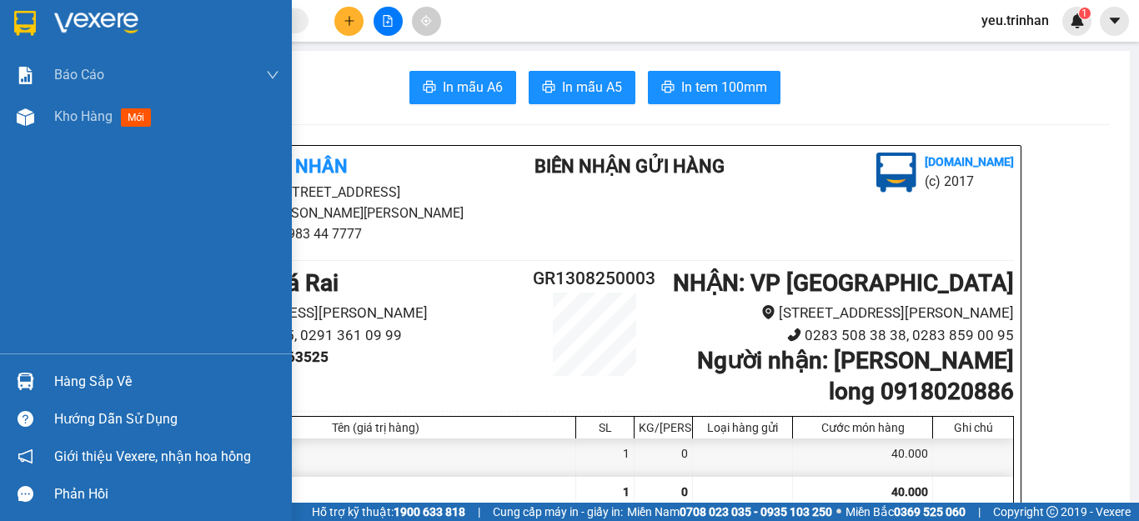
click at [29, 26] on img at bounding box center [25, 23] width 22 height 25
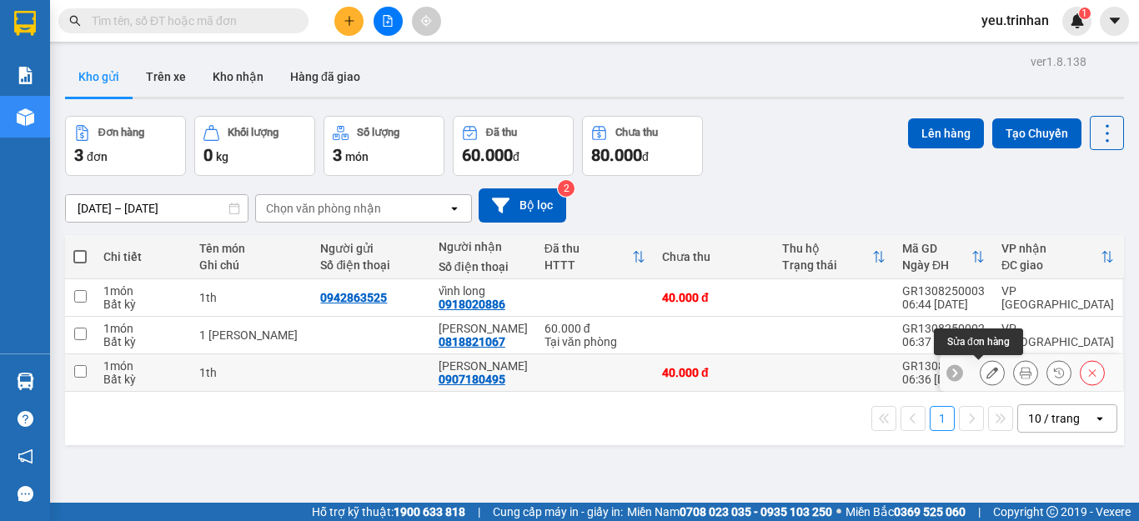
click at [987, 375] on icon at bounding box center [993, 373] width 12 height 12
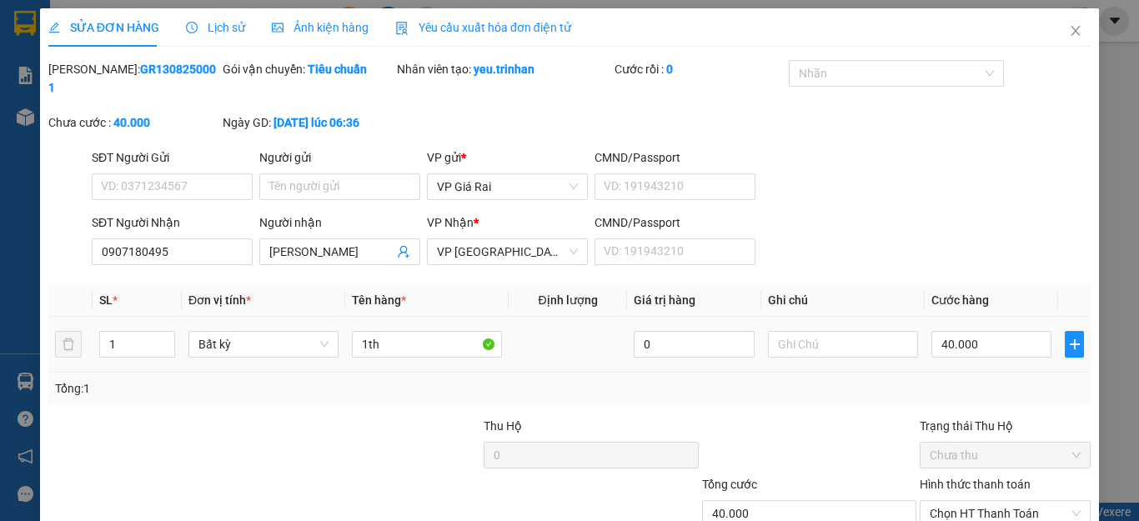
type input "0907180495"
type input "ngoc diep"
type input "40.000"
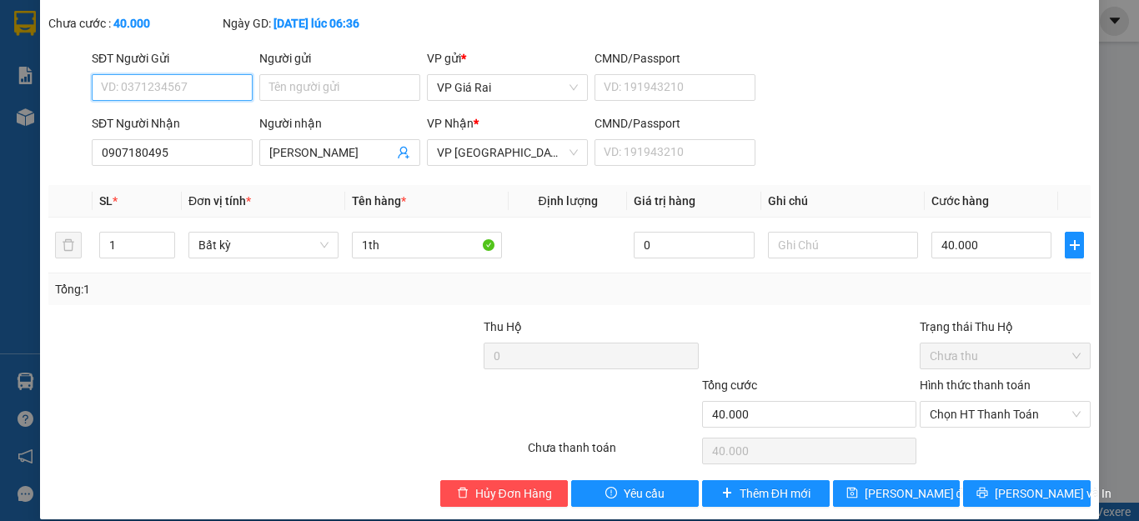
drag, startPoint x: 956, startPoint y: 397, endPoint x: 957, endPoint y: 412, distance: 15.0
click at [957, 407] on span "Chọn HT Thanh Toán" at bounding box center [1005, 414] width 151 height 25
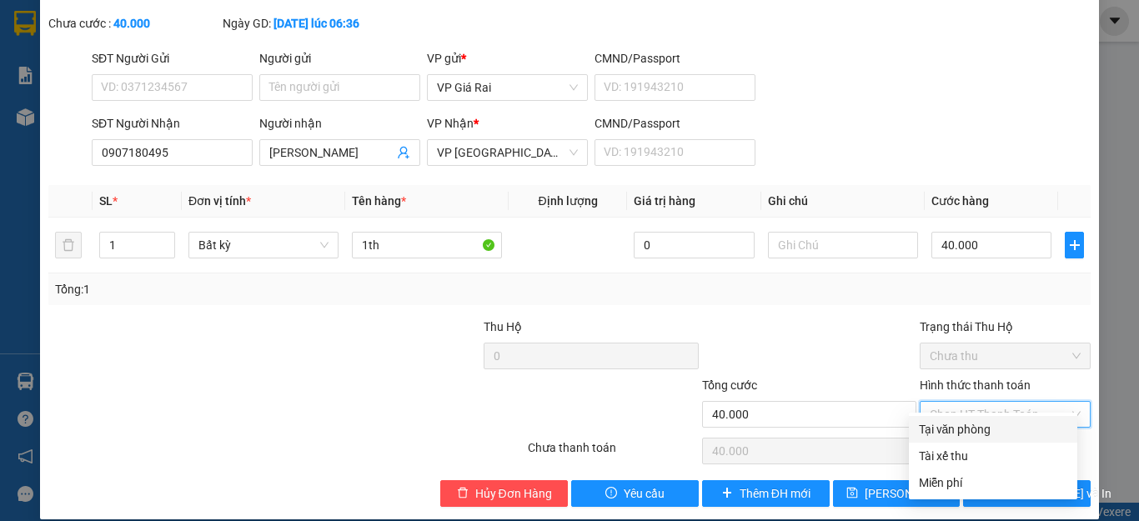
click at [953, 425] on div "Tại văn phòng" at bounding box center [993, 429] width 148 height 18
type input "0"
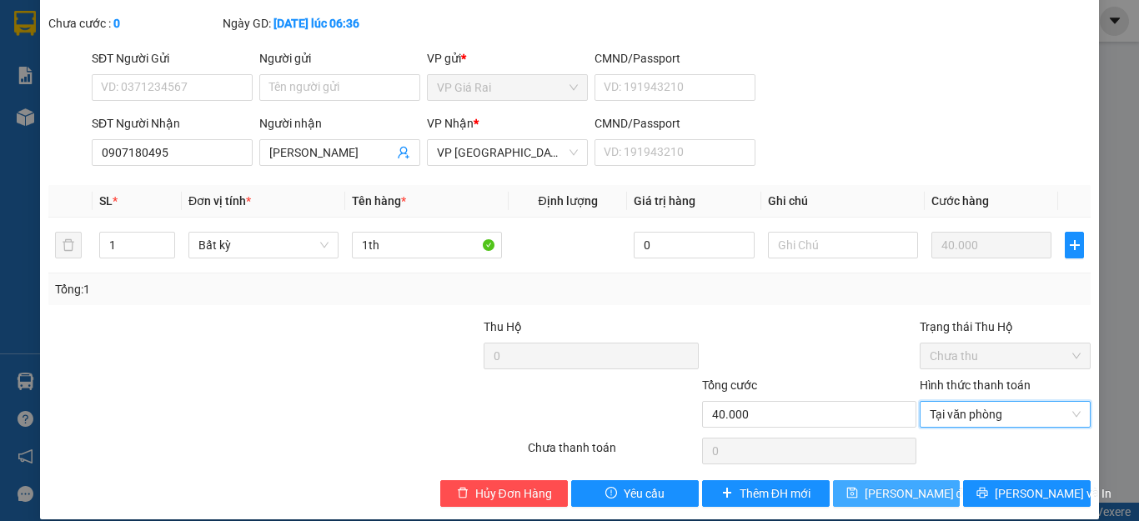
click at [882, 485] on span "Lưu thay đổi" at bounding box center [919, 494] width 108 height 18
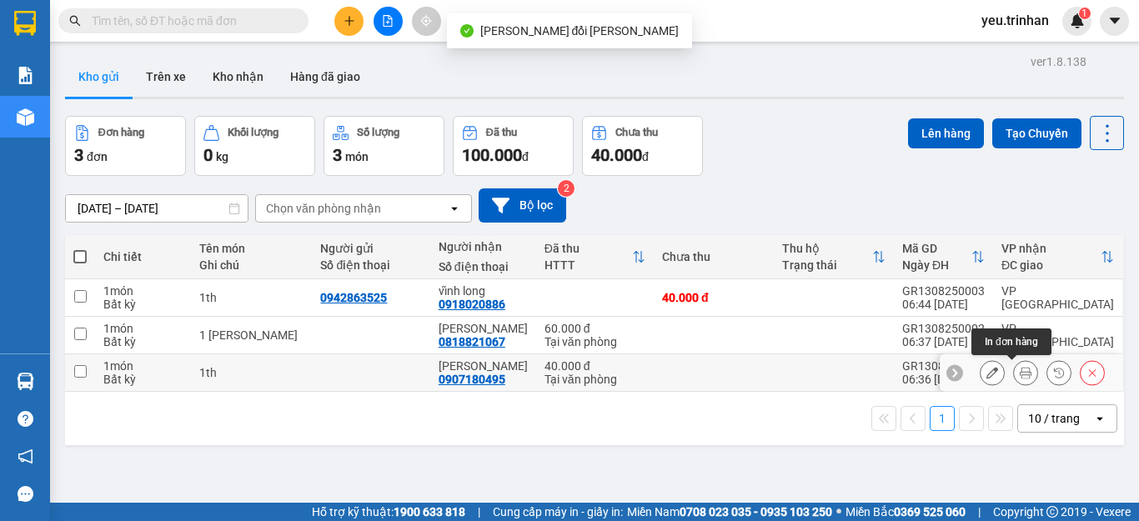
click at [1014, 373] on button at bounding box center [1025, 373] width 23 height 29
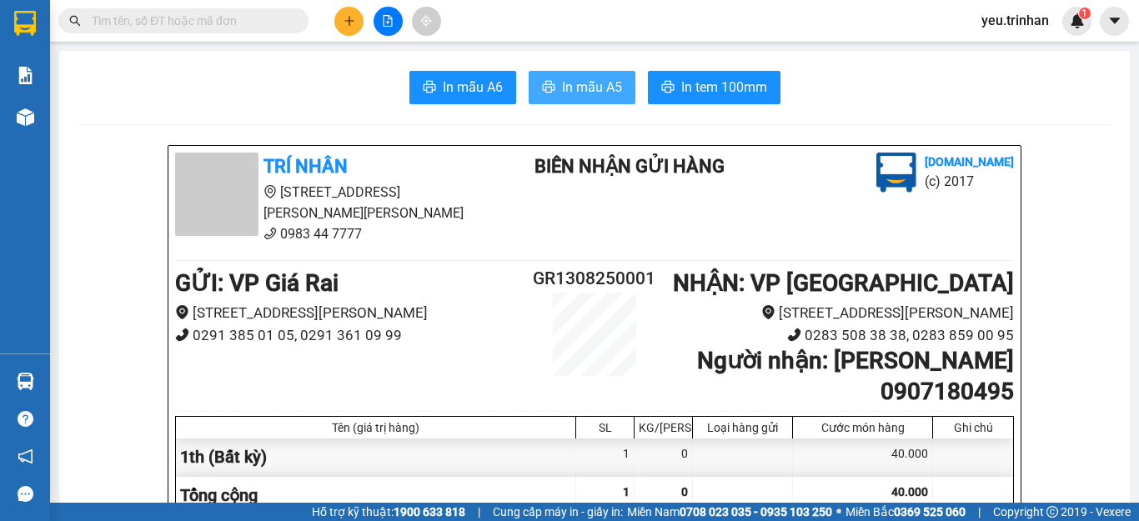
click at [584, 82] on span "In mẫu A5" at bounding box center [592, 87] width 60 height 21
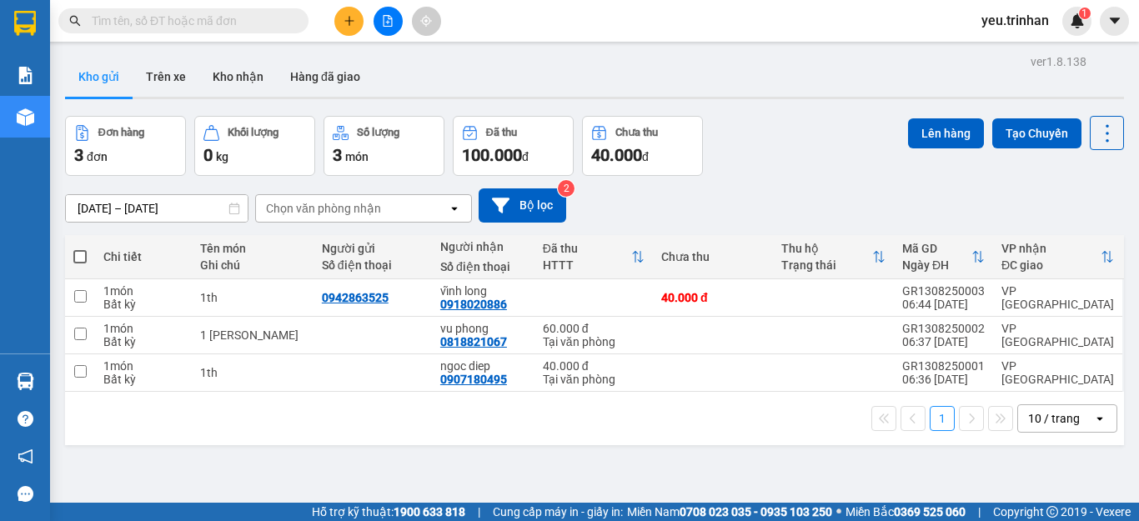
click at [238, 20] on input "text" at bounding box center [190, 21] width 197 height 18
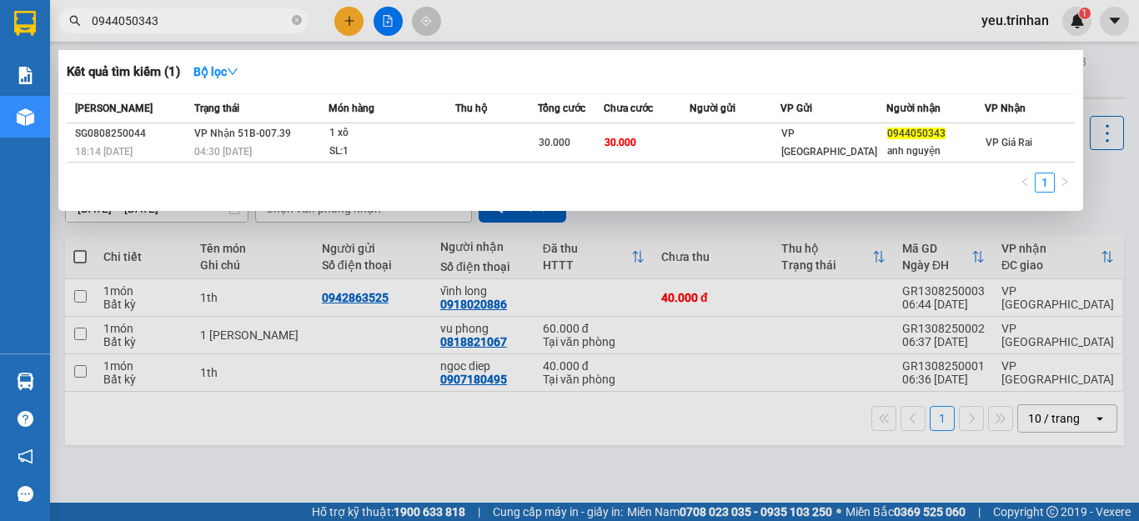
type input "0944050343"
click at [1101, 74] on div at bounding box center [569, 260] width 1139 height 521
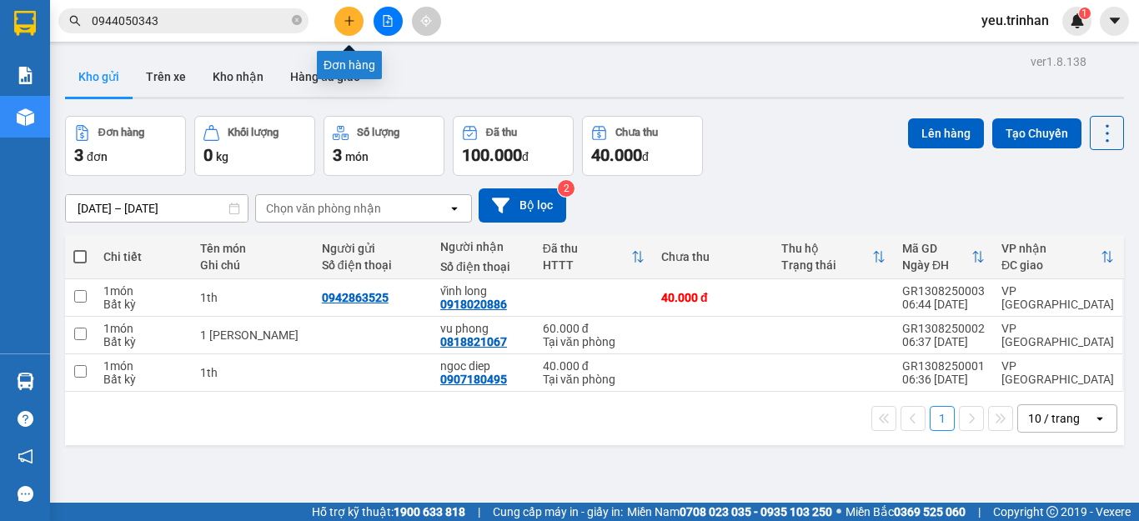
click at [352, 22] on icon "plus" at bounding box center [350, 21] width 12 height 12
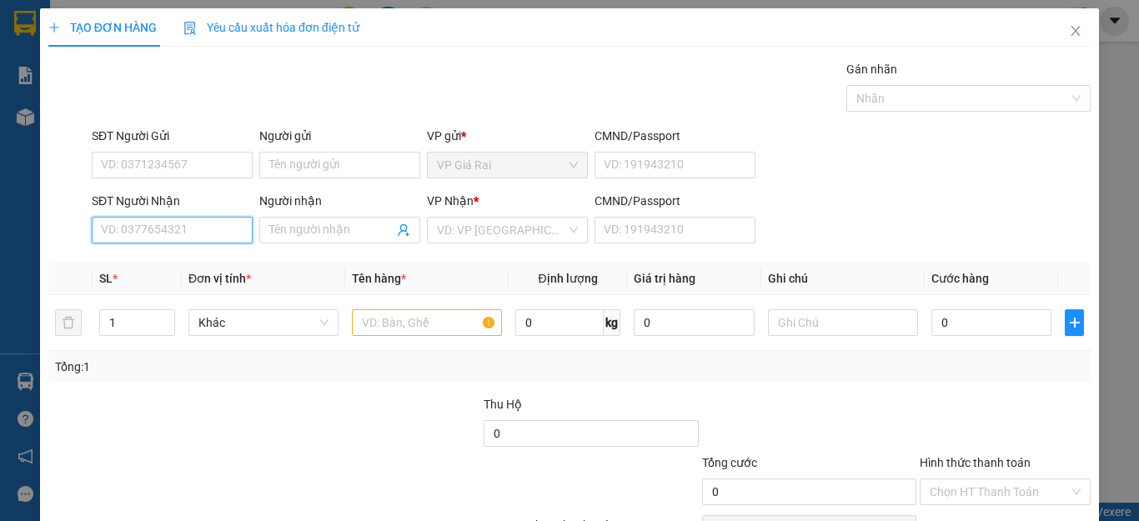
click at [210, 231] on input "SĐT Người Nhận" at bounding box center [172, 230] width 161 height 27
click at [134, 264] on div "0828782851 - tròn" at bounding box center [170, 263] width 138 height 18
type input "0828782851"
type input "tròn"
type input "0828782851"
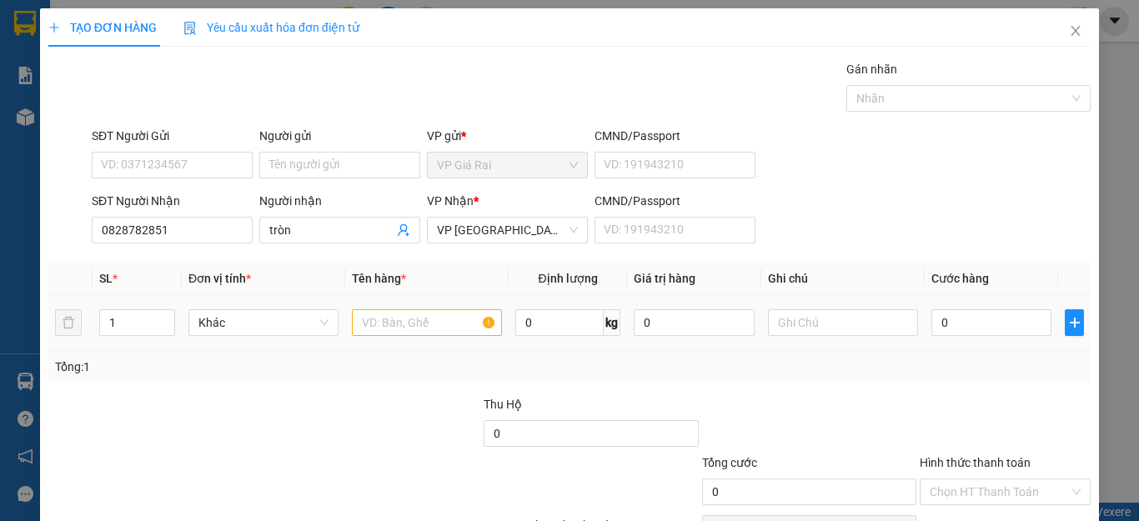
type input "40.000"
click at [405, 329] on input "1th" at bounding box center [427, 322] width 150 height 27
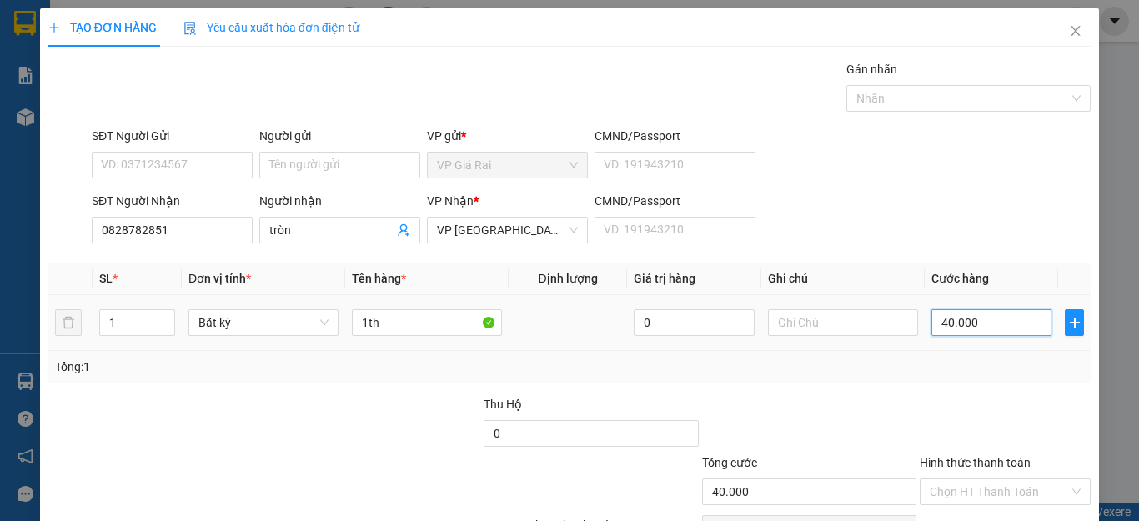
click at [978, 325] on input "40.000" at bounding box center [992, 322] width 120 height 27
type input "6"
type input "60"
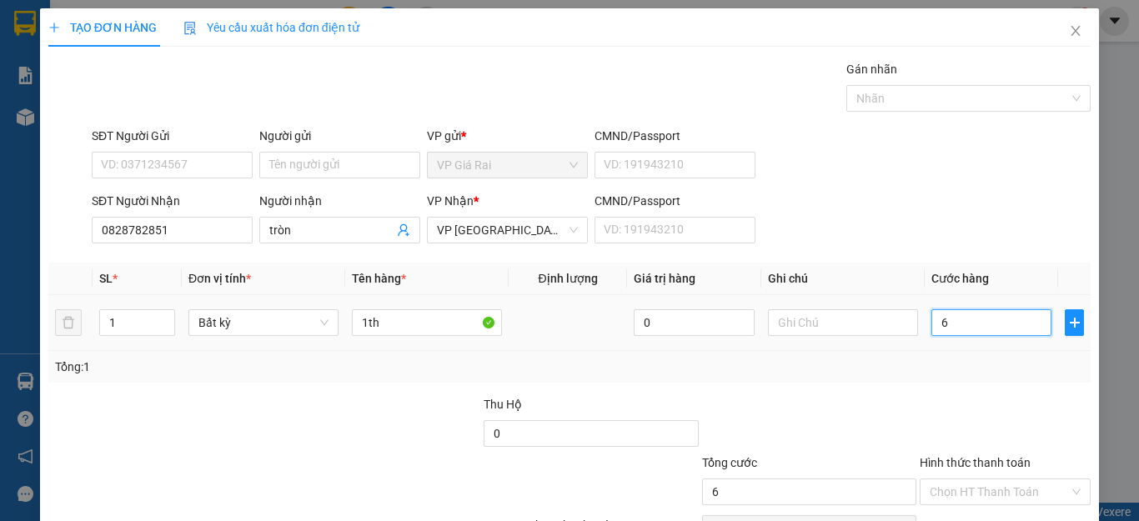
type input "60"
type input "60.000"
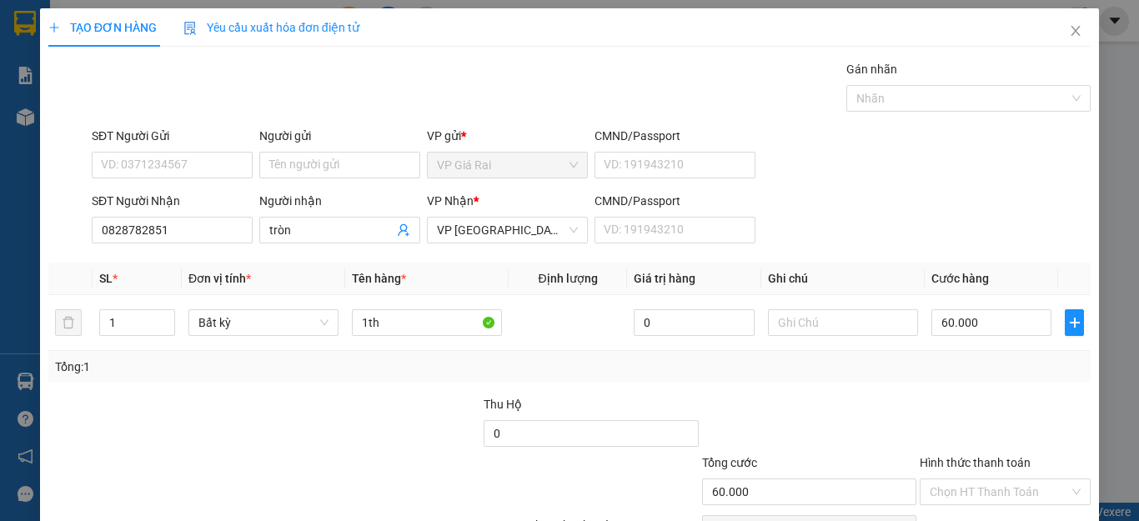
click at [977, 377] on div "Tổng: 1" at bounding box center [569, 367] width 1043 height 32
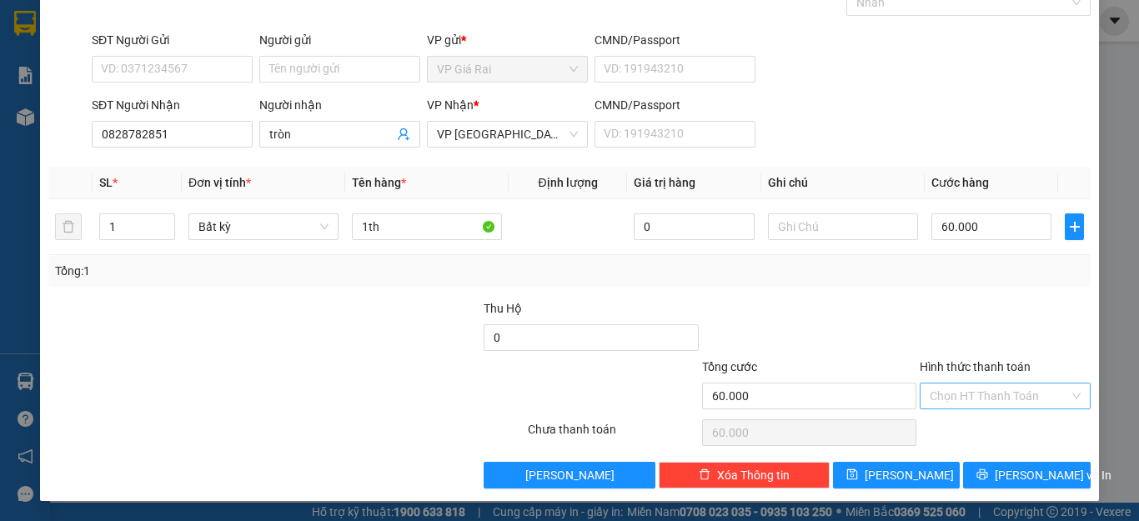
click at [977, 396] on input "Hình thức thanh toán" at bounding box center [999, 396] width 139 height 25
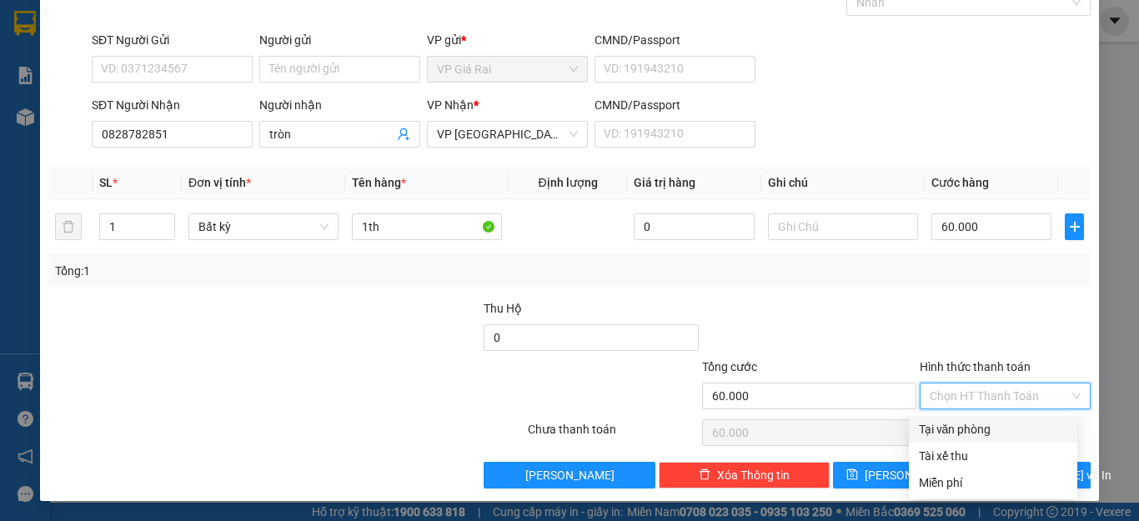
click at [965, 435] on div "Tại văn phòng" at bounding box center [993, 429] width 148 height 18
type input "0"
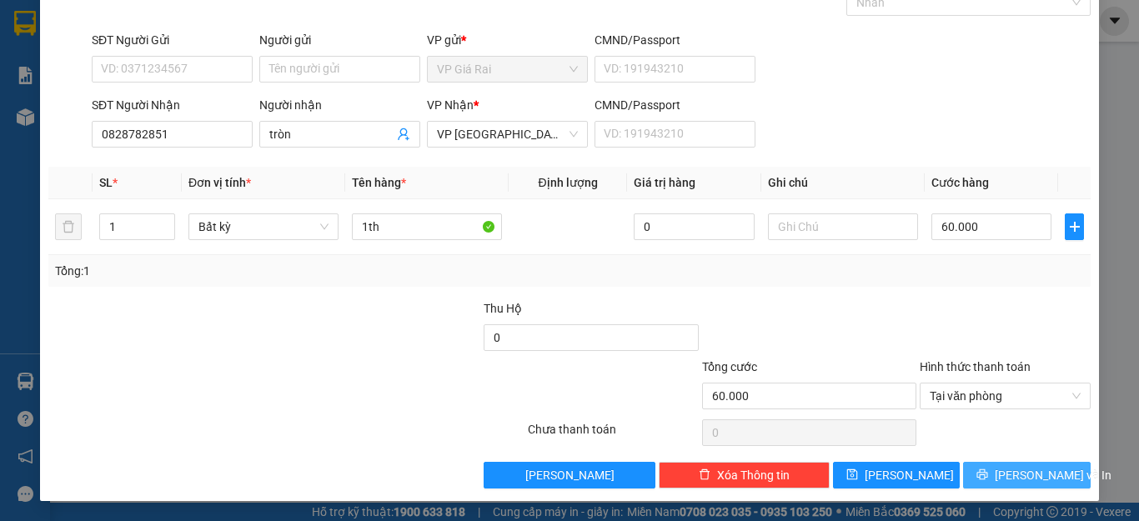
click at [1012, 476] on span "[PERSON_NAME] và In" at bounding box center [1053, 475] width 117 height 18
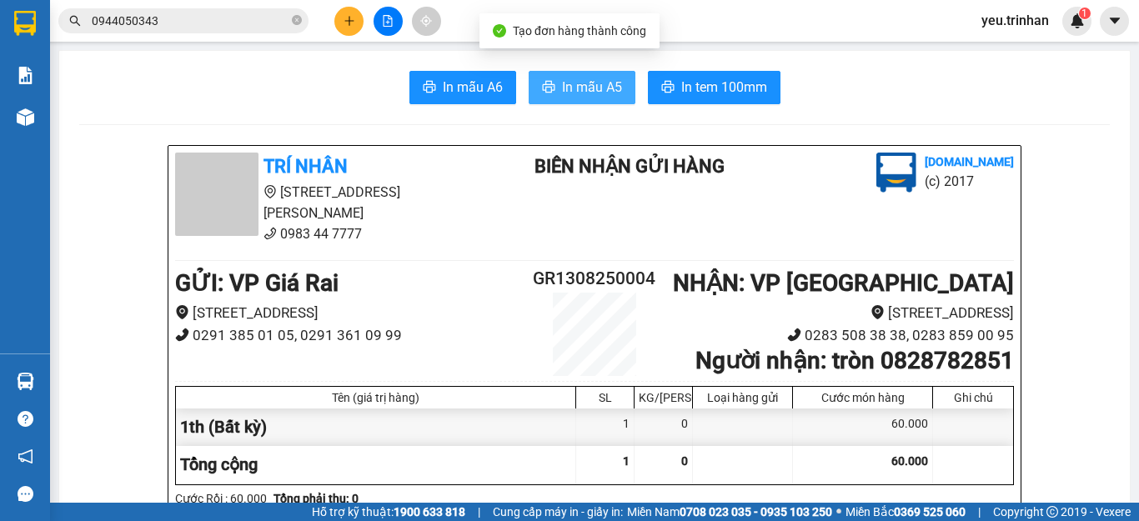
click at [606, 86] on span "In mẫu A5" at bounding box center [592, 87] width 60 height 21
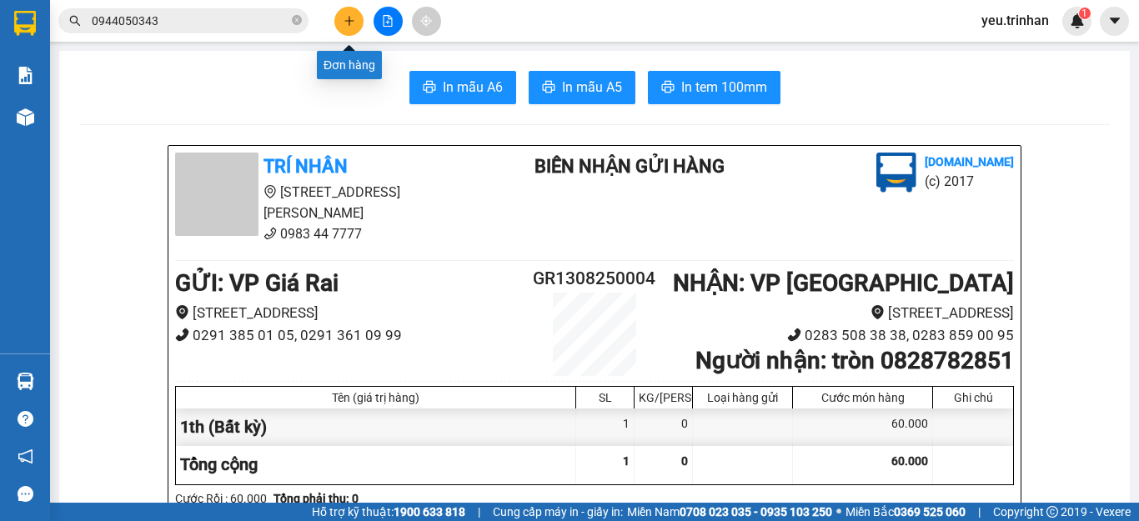
click at [350, 24] on icon "plus" at bounding box center [349, 20] width 1 height 9
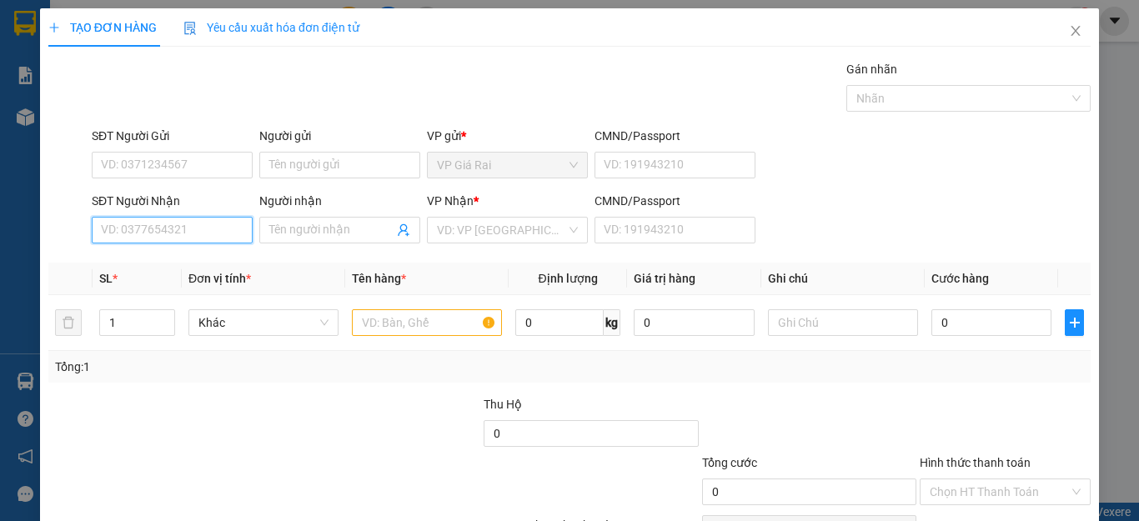
click at [169, 237] on input "SĐT Người Nhận" at bounding box center [172, 230] width 161 height 27
type input "0"
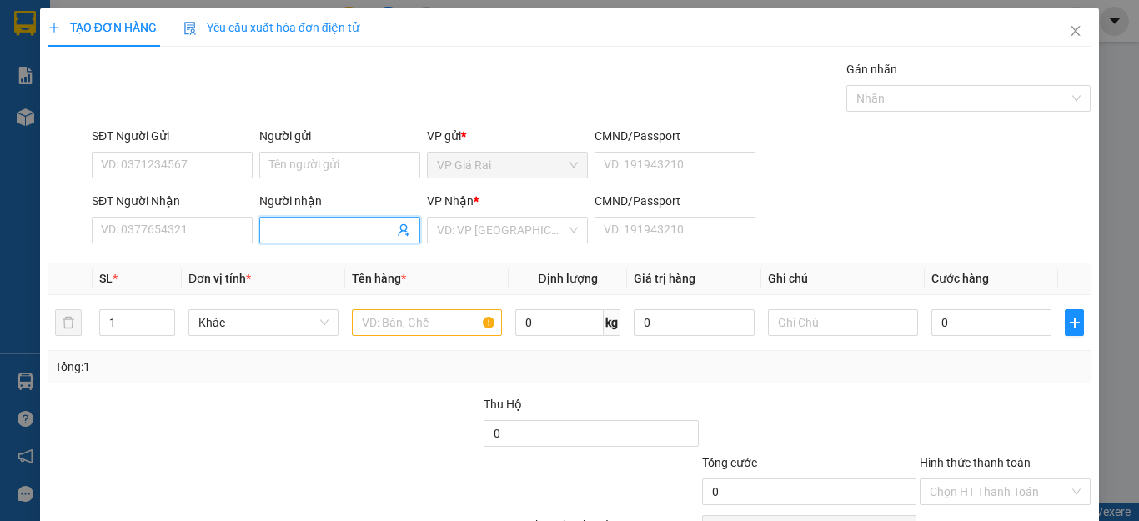
click at [303, 225] on input "Người nhận" at bounding box center [331, 230] width 124 height 18
type input "kha trạm"
click at [448, 234] on input "search" at bounding box center [501, 230] width 129 height 25
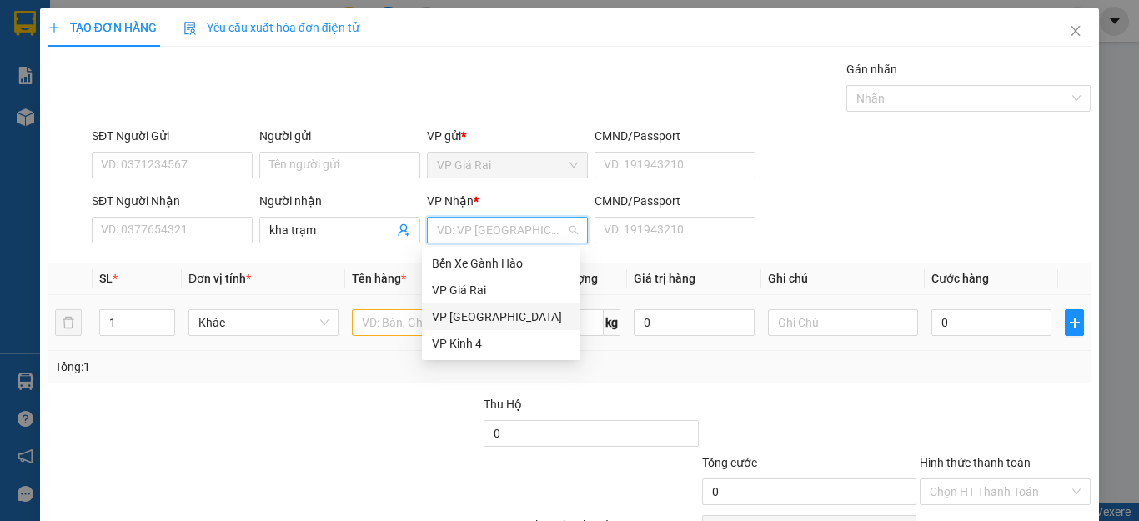
click at [483, 319] on div "VP [GEOGRAPHIC_DATA]" at bounding box center [501, 317] width 138 height 18
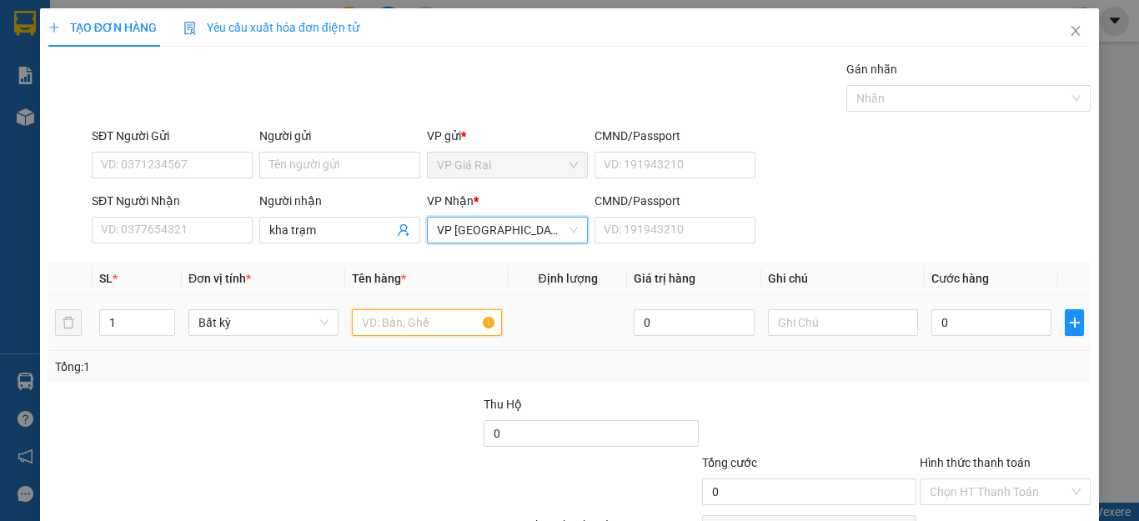
click at [415, 324] on input "text" at bounding box center [427, 322] width 150 height 27
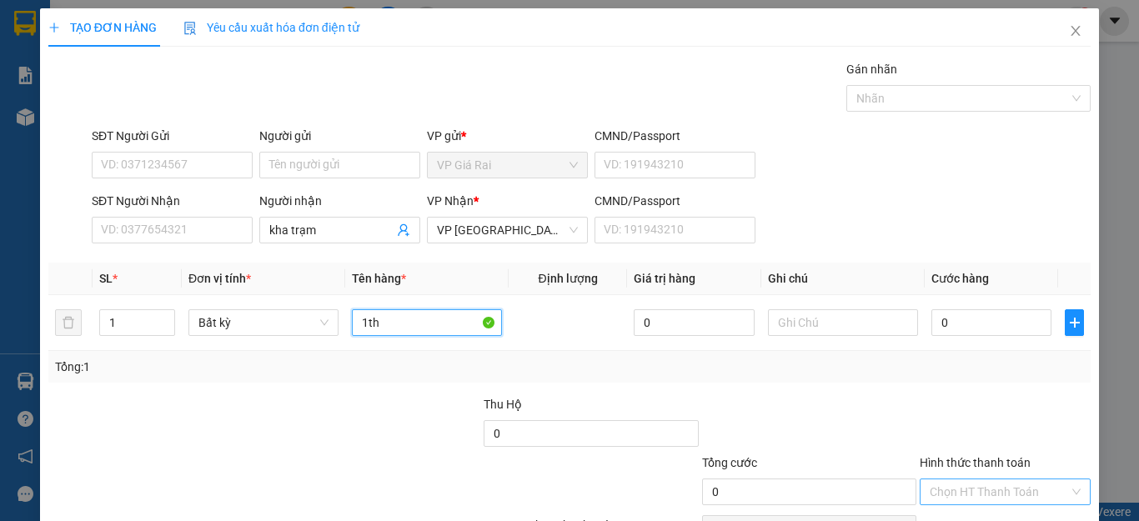
type input "1th"
click at [973, 480] on input "Hình thức thanh toán" at bounding box center [999, 492] width 139 height 25
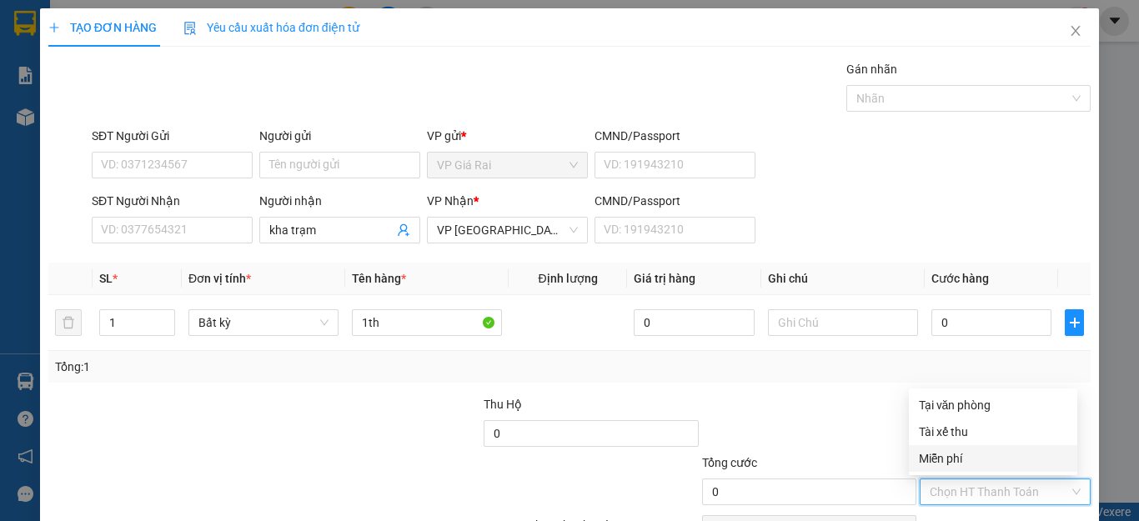
click at [978, 460] on div "Miễn phí" at bounding box center [993, 459] width 148 height 18
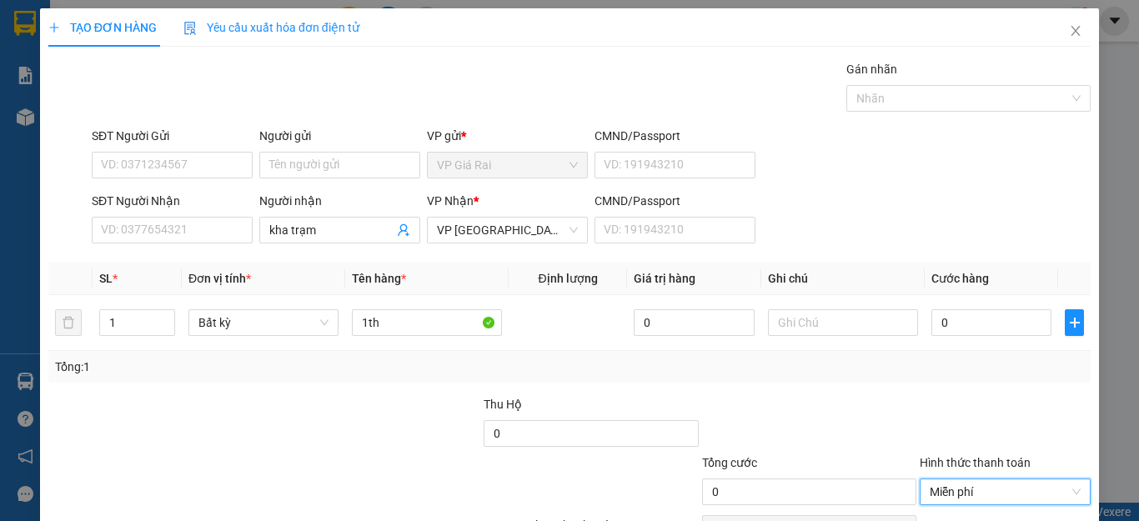
scroll to position [96, 0]
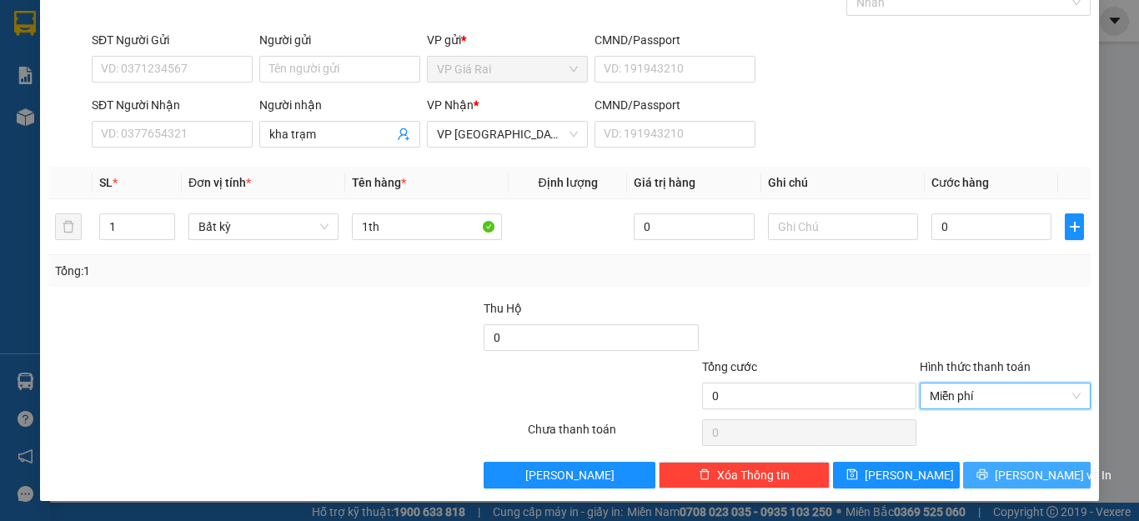
click at [996, 475] on button "[PERSON_NAME] và In" at bounding box center [1027, 475] width 128 height 27
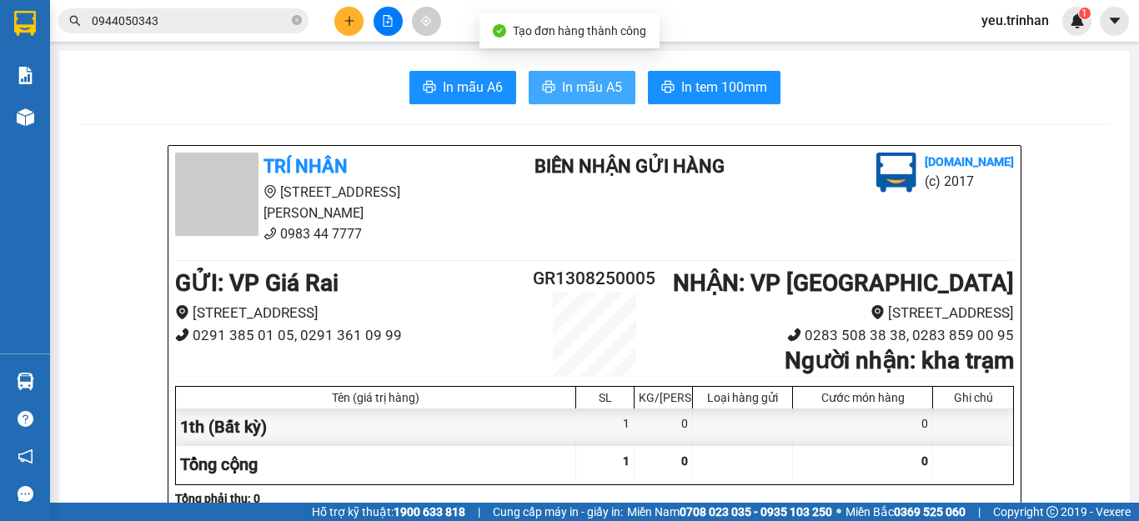
click at [584, 86] on span "In mẫu A5" at bounding box center [592, 87] width 60 height 21
